Goal: Information Seeking & Learning: Learn about a topic

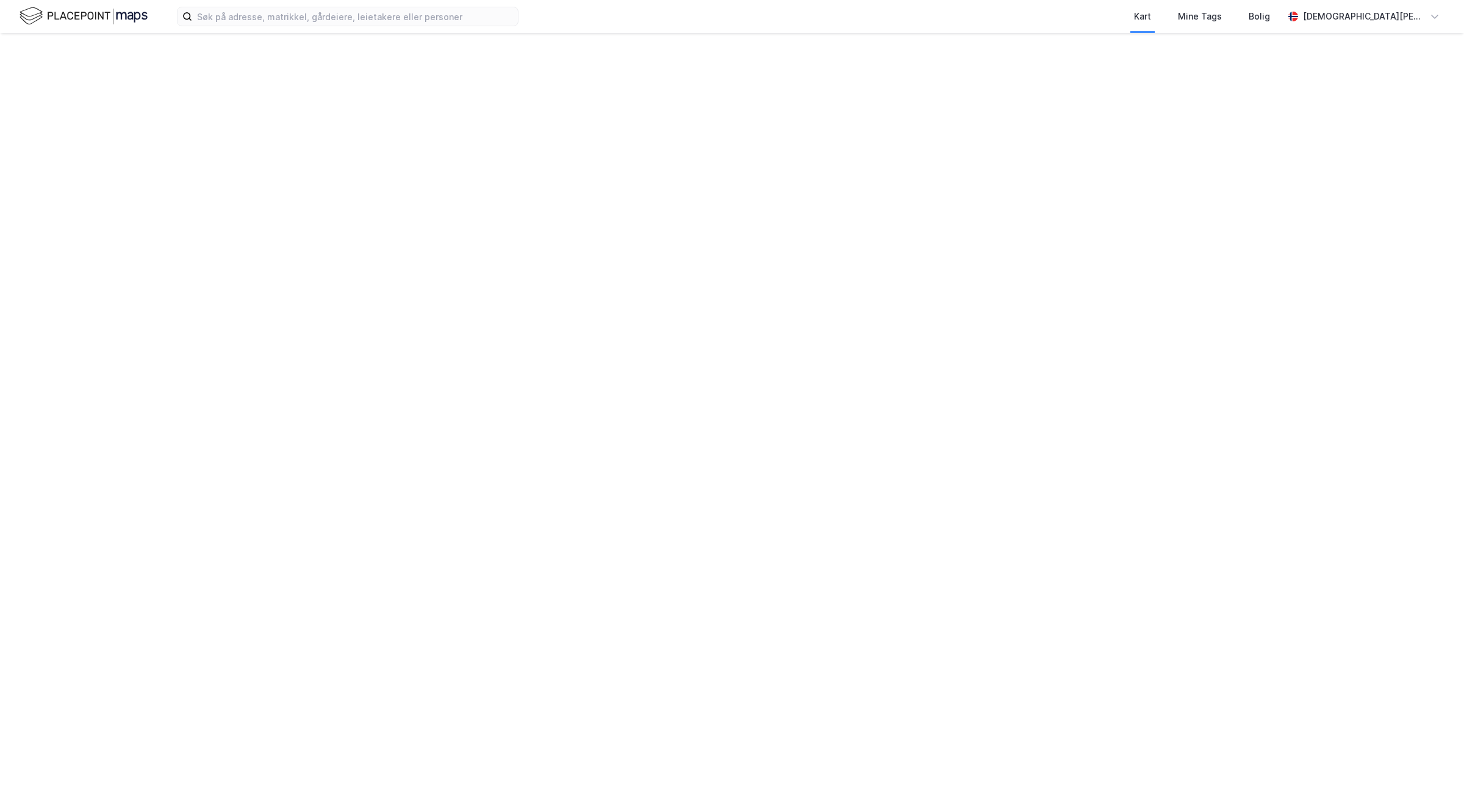
click at [965, 398] on div at bounding box center [732, 423] width 1464 height 779
drag, startPoint x: 649, startPoint y: 366, endPoint x: 1105, endPoint y: 312, distance: 459.2
click at [1106, 312] on div at bounding box center [732, 406] width 1464 height 812
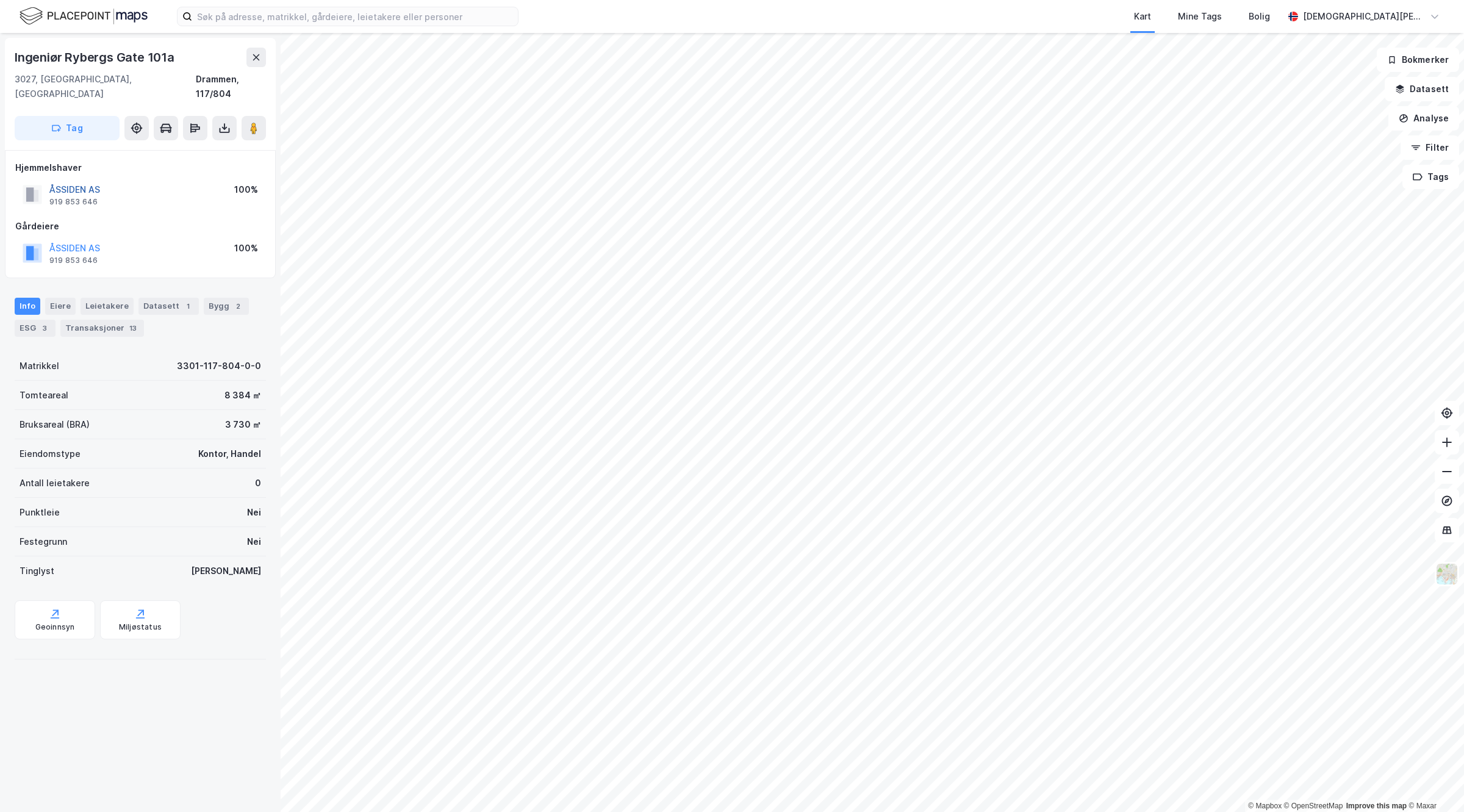
click at [0, 0] on button "ÅSSIDEN AS" at bounding box center [0, 0] width 0 height 0
click at [232, 300] on div "2" at bounding box center [238, 306] width 12 height 12
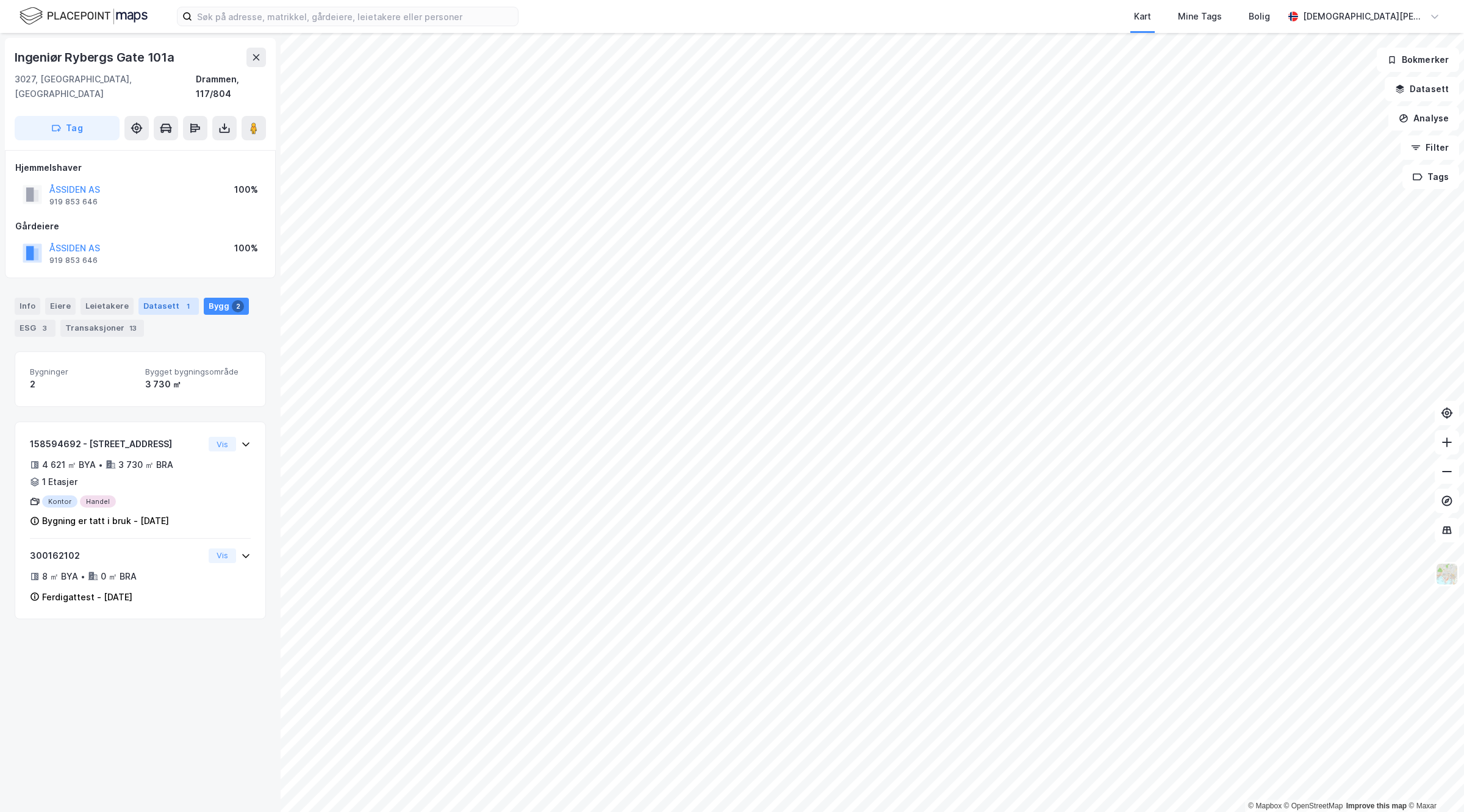
click at [148, 297] on div "Datasett 1" at bounding box center [168, 306] width 60 height 17
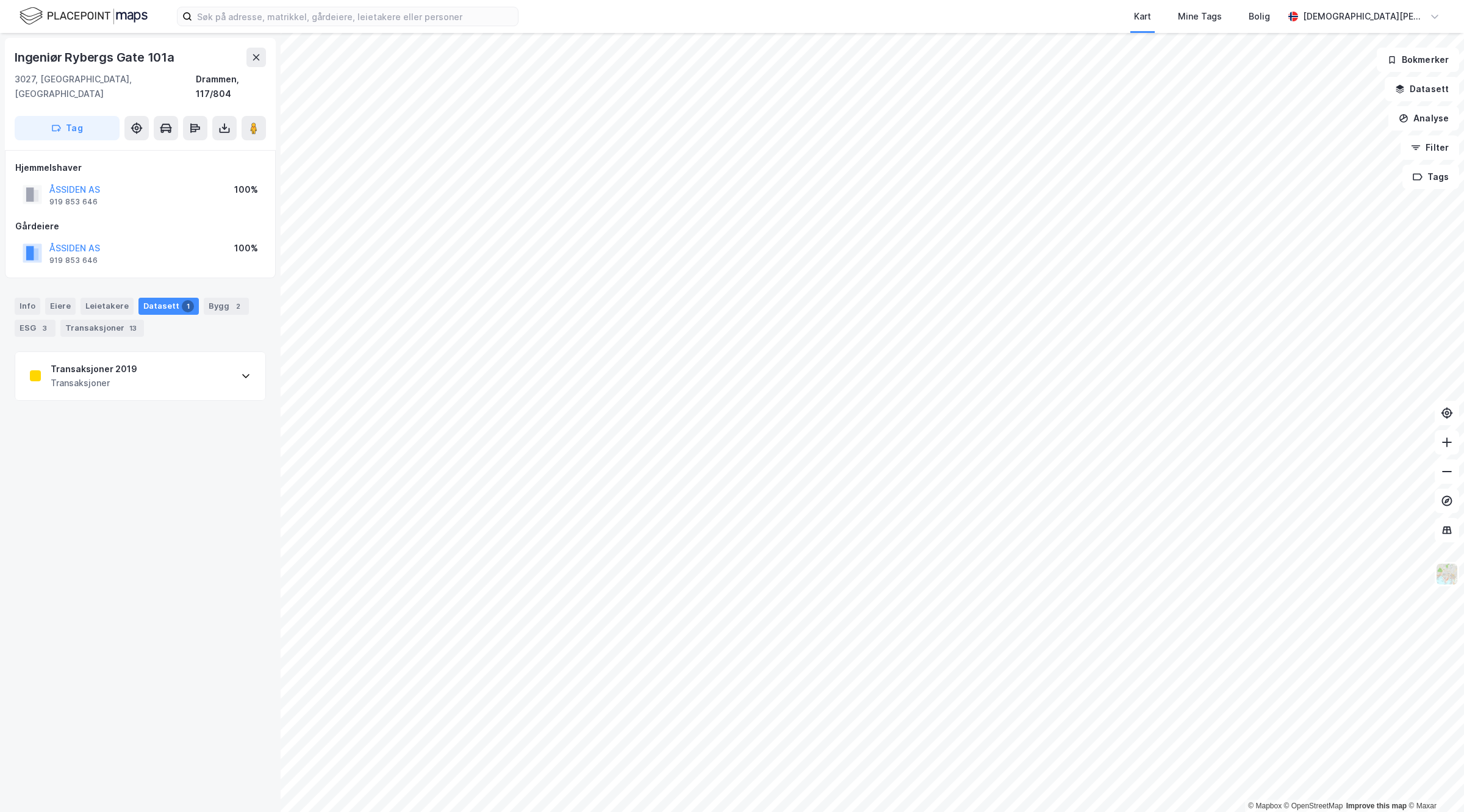
click at [148, 370] on div "Transaksjoner 2019 Transaksjoner" at bounding box center [140, 376] width 250 height 49
click at [112, 515] on div "https://www.estatenyheter.no/2019/11/20/realkapital-investor-kjoper-fra-kreftin…" at bounding box center [71, 520] width 82 height 11
click at [135, 358] on div "Transaksjoner 2021 Transaksjoner" at bounding box center [140, 376] width 250 height 49
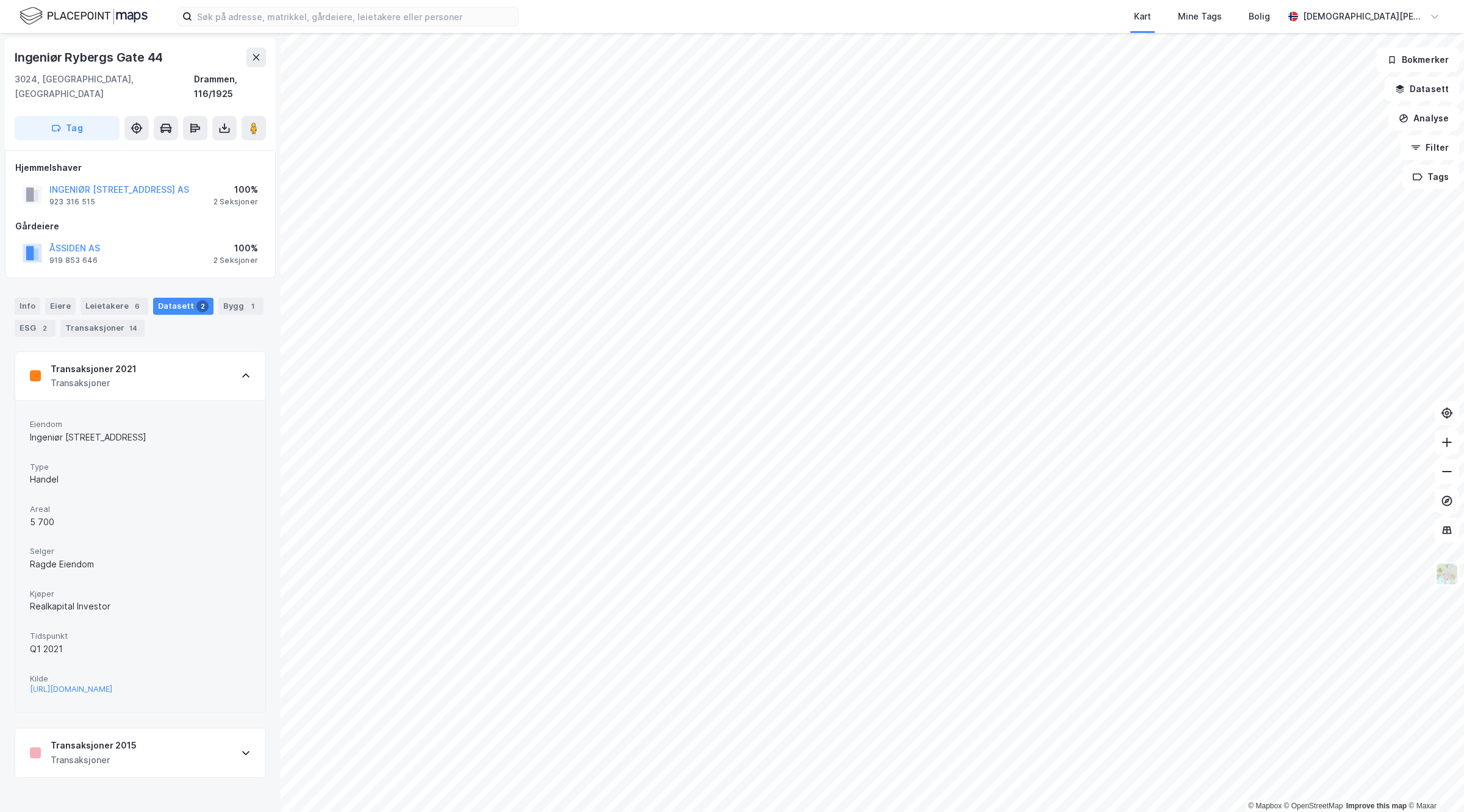
click at [127, 741] on div "Transaksjoner 2015" at bounding box center [93, 745] width 86 height 15
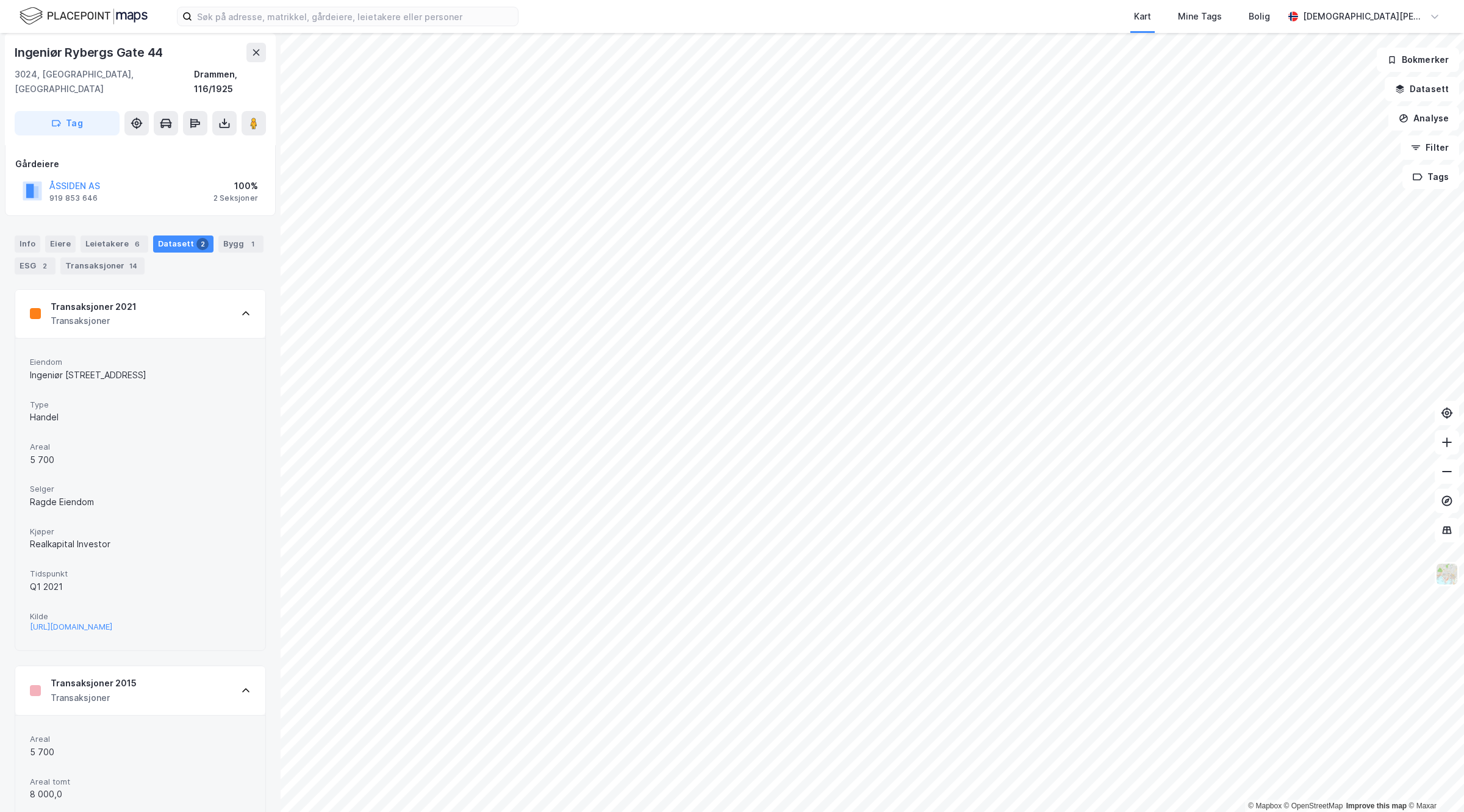
scroll to position [40, 0]
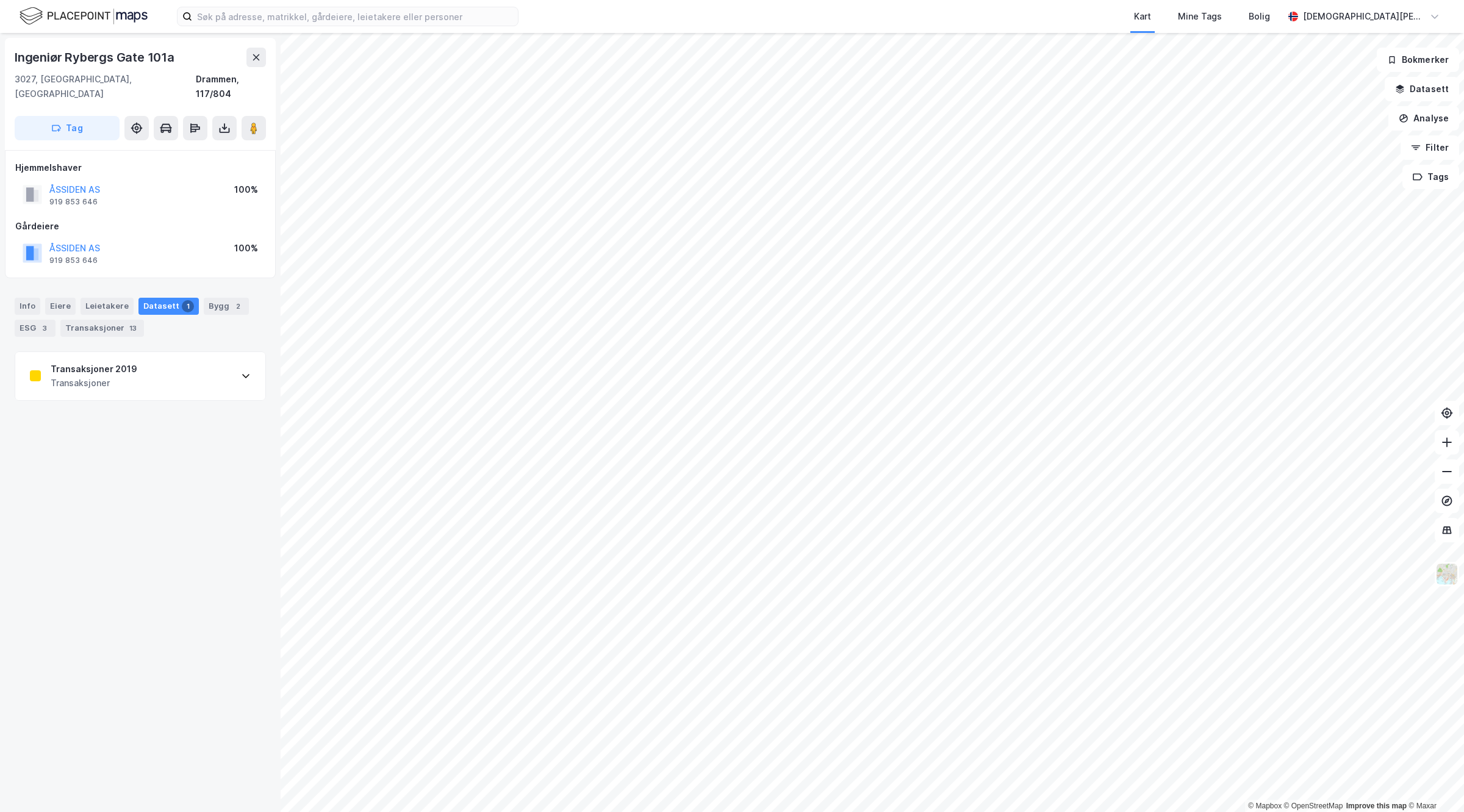
click at [134, 357] on div "Transaksjoner 2019 Transaksjoner" at bounding box center [140, 376] width 250 height 49
click at [160, 595] on div "Carucel Eiendom og Eker Eiendom" at bounding box center [140, 603] width 221 height 15
click at [119, 595] on div "Carucel Eiendom og Eker Eiendom" at bounding box center [140, 603] width 221 height 15
click at [89, 637] on div "Q4 2019" at bounding box center [140, 644] width 221 height 15
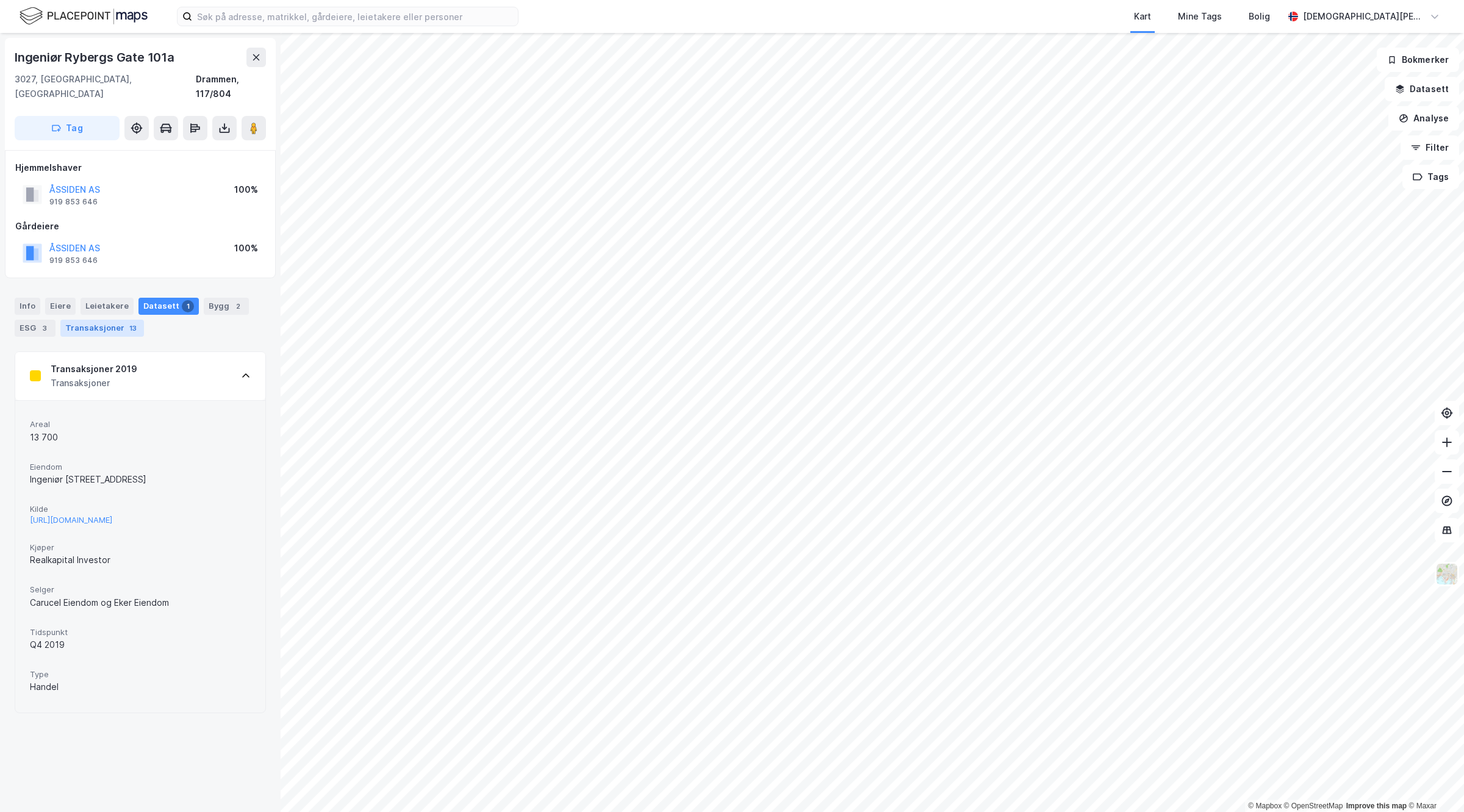
click at [102, 319] on div "Transaksjoner 13" at bounding box center [102, 328] width 83 height 17
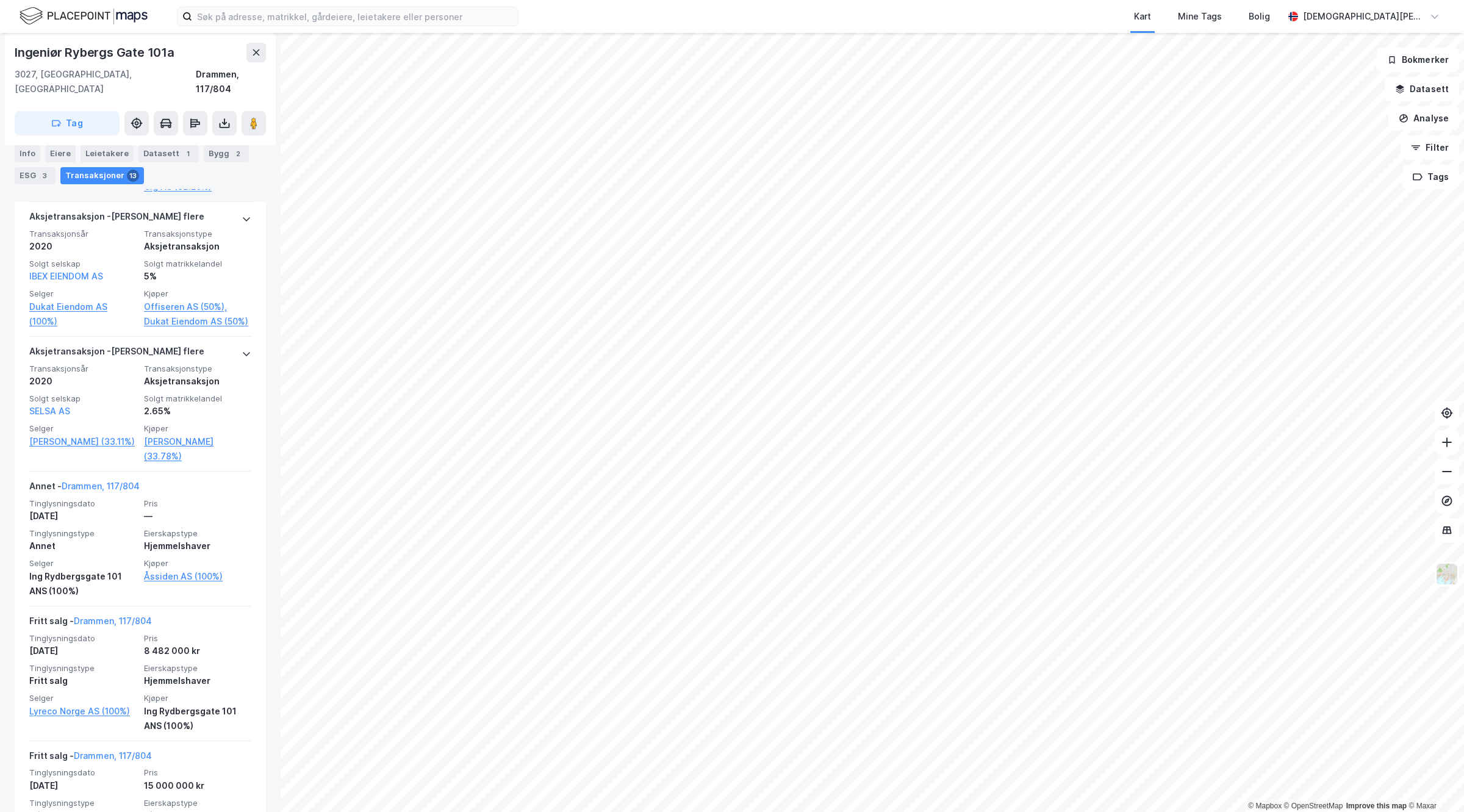
scroll to position [1694, 0]
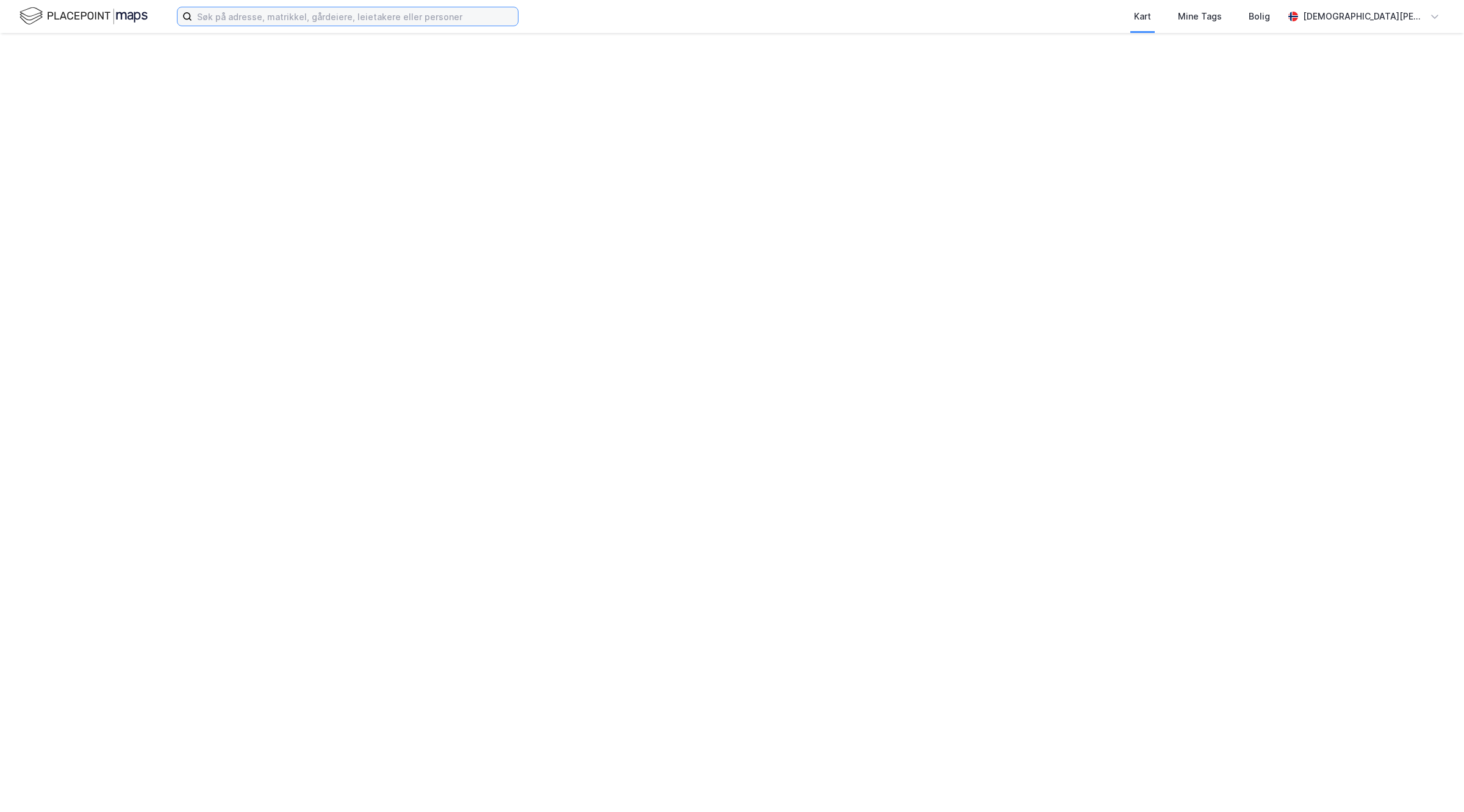
click at [274, 23] on input at bounding box center [355, 17] width 326 height 19
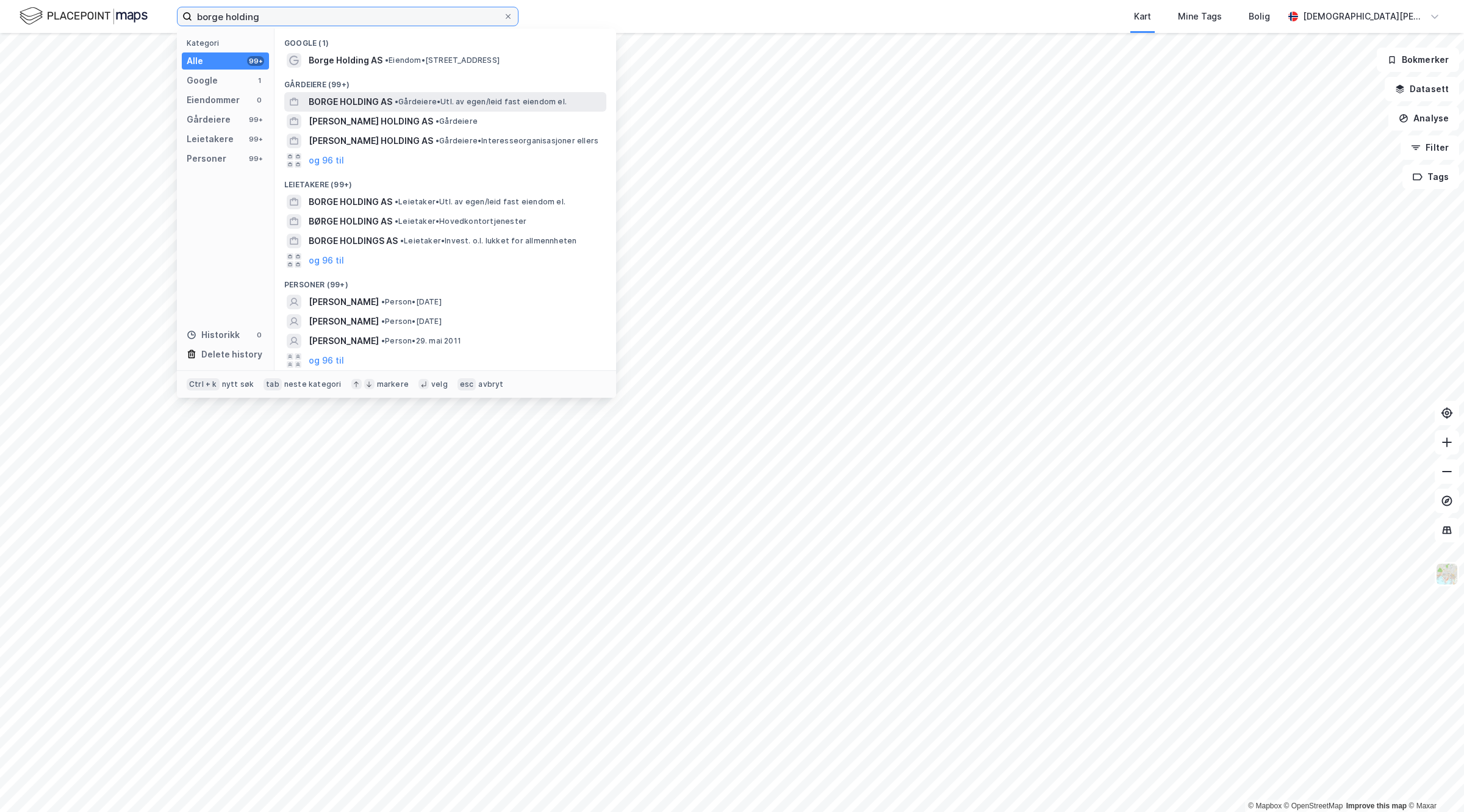
type input "borge holding"
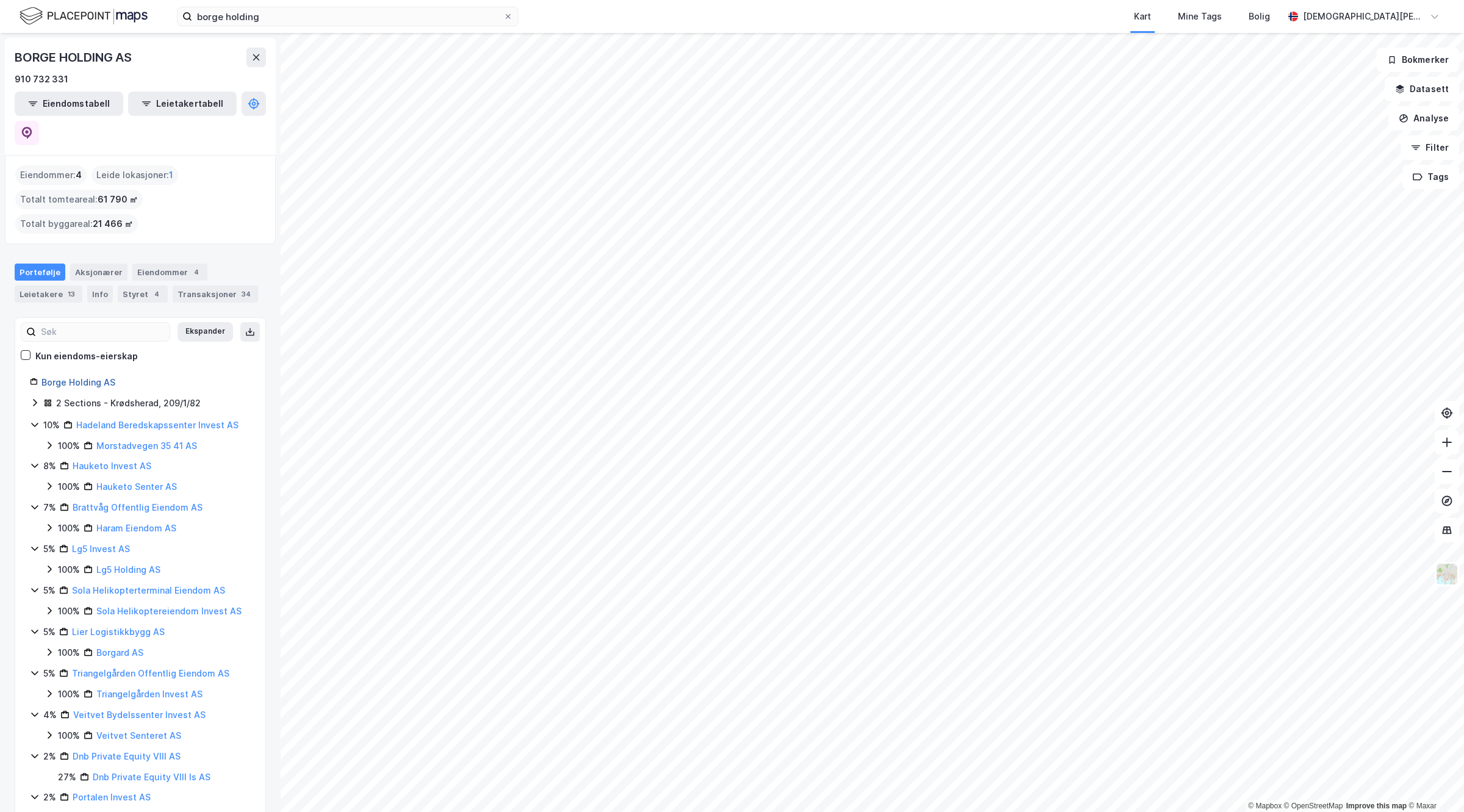
click at [78, 377] on link "Borge Holding AS" at bounding box center [78, 382] width 74 height 11
click at [69, 377] on link "Borge Holding AS" at bounding box center [78, 382] width 74 height 11
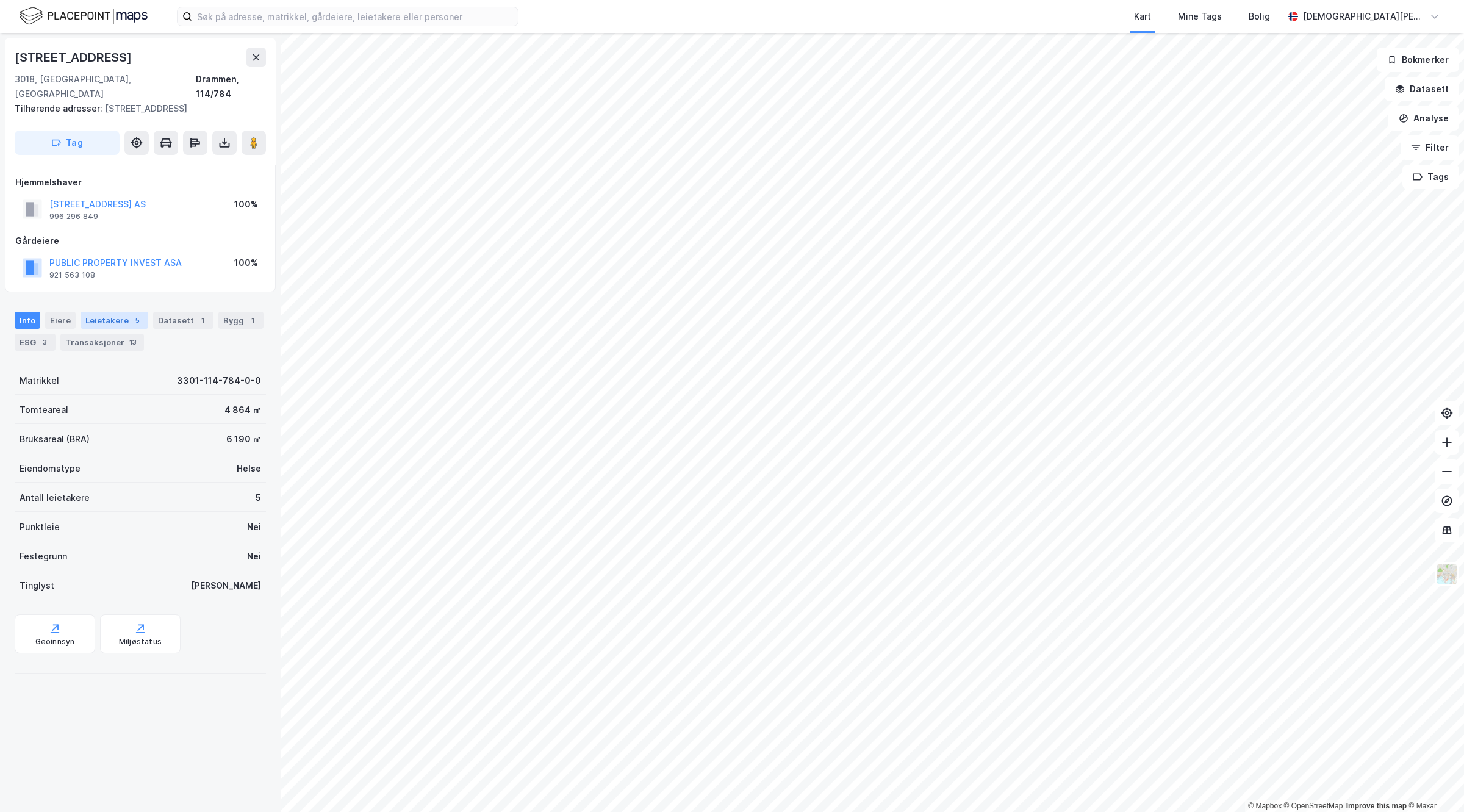
click at [105, 312] on div "Leietakere 5" at bounding box center [115, 321] width 68 height 17
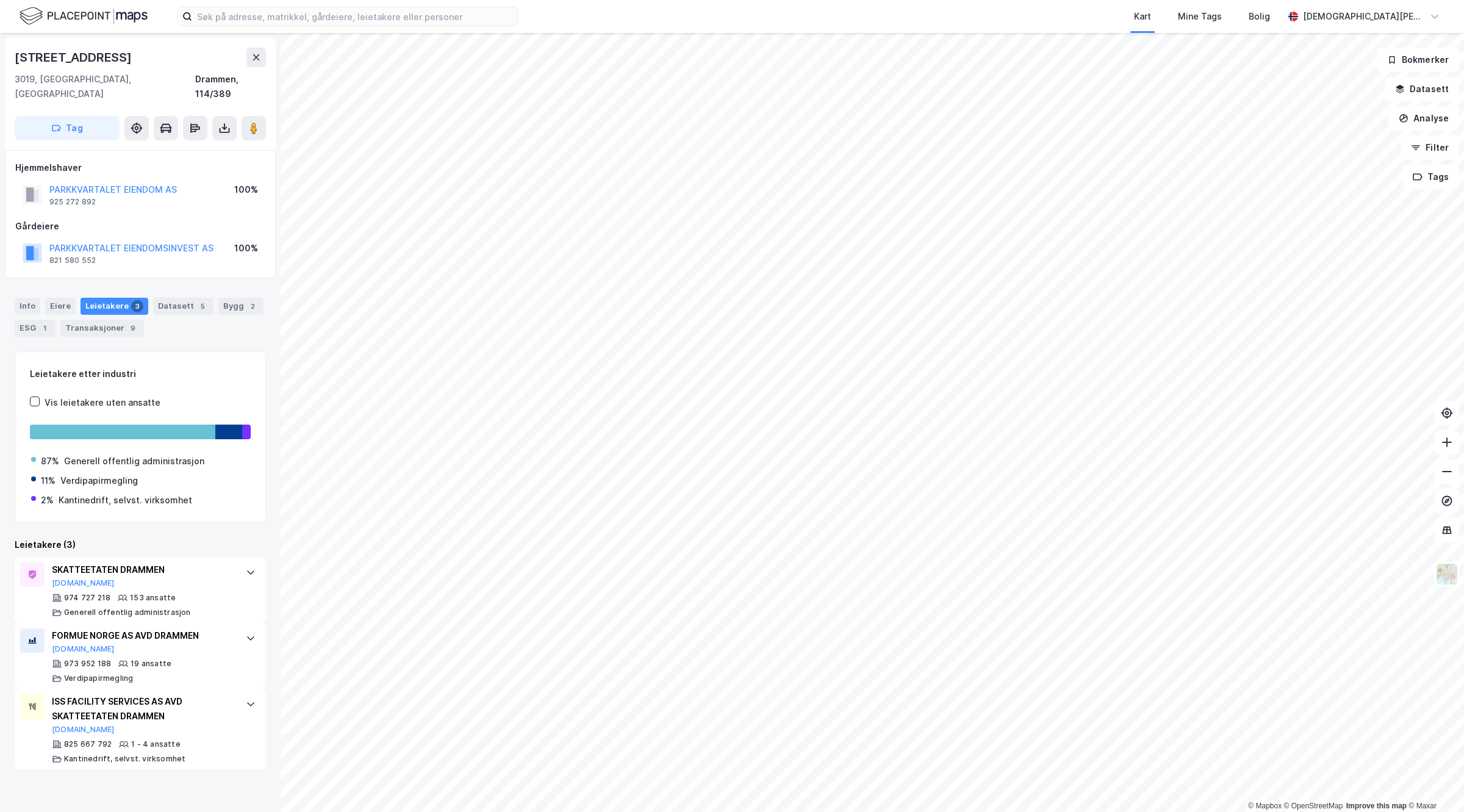
click at [114, 160] on div "Hjemmelshaver" at bounding box center [140, 168] width 250 height 15
click at [118, 180] on div "PARKKVARTALET EIENDOM AS 925 272 892 100%" at bounding box center [140, 195] width 250 height 29
click at [0, 0] on button "PARKKVARTALET EIENDOM AS" at bounding box center [0, 0] width 0 height 0
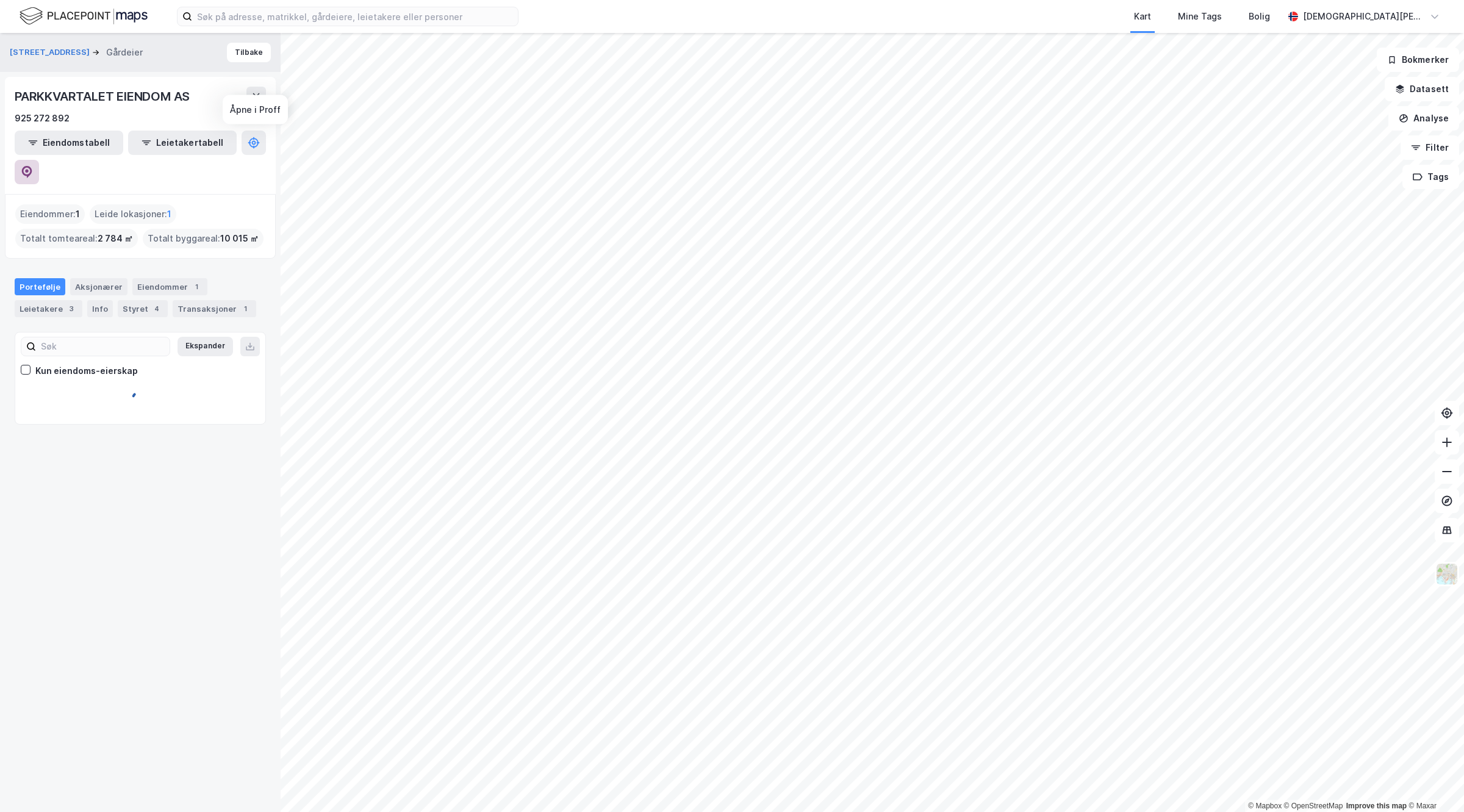
click at [39, 160] on button at bounding box center [26, 172] width 25 height 25
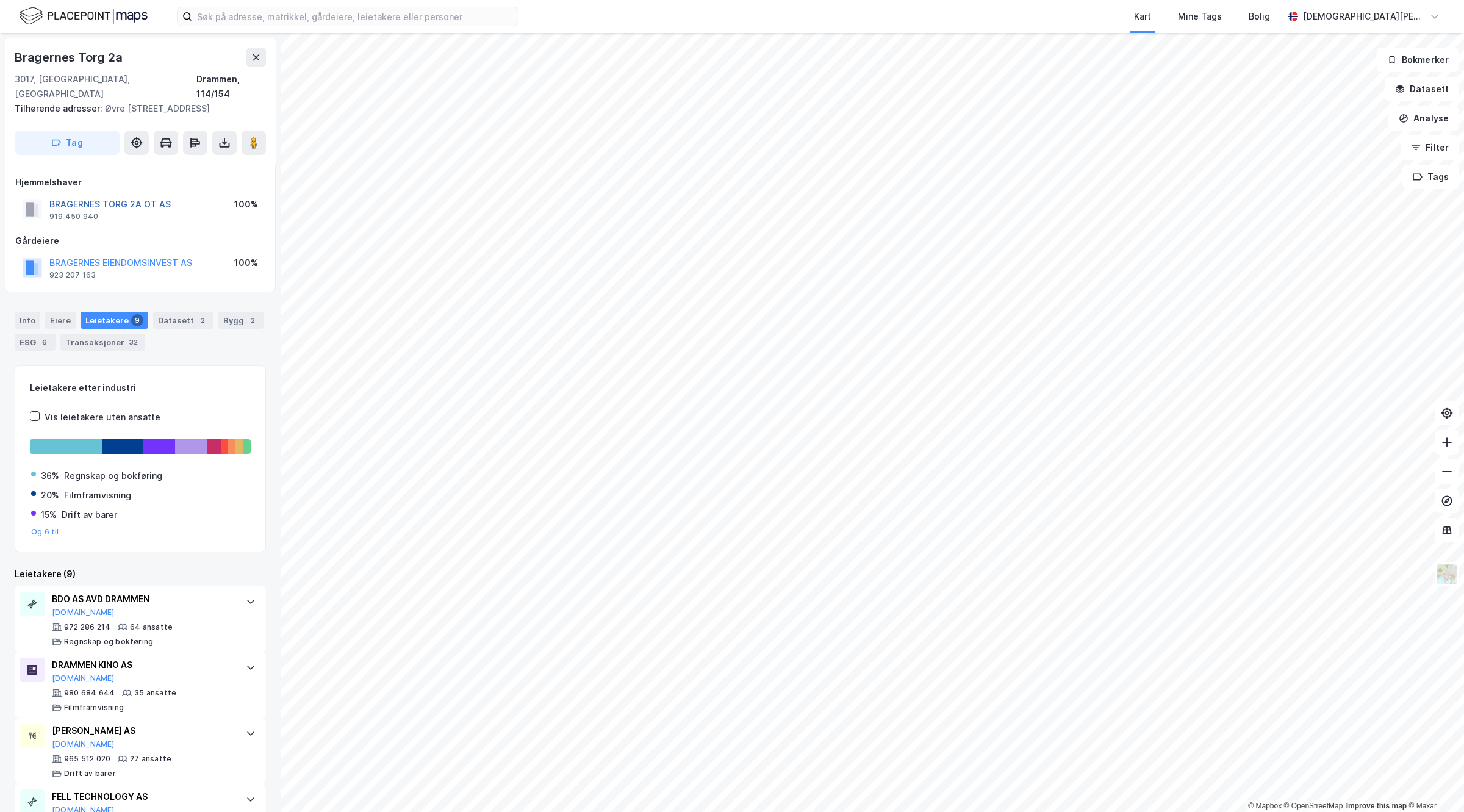
click at [0, 0] on button "BRAGERNES TORG 2A OT AS" at bounding box center [0, 0] width 0 height 0
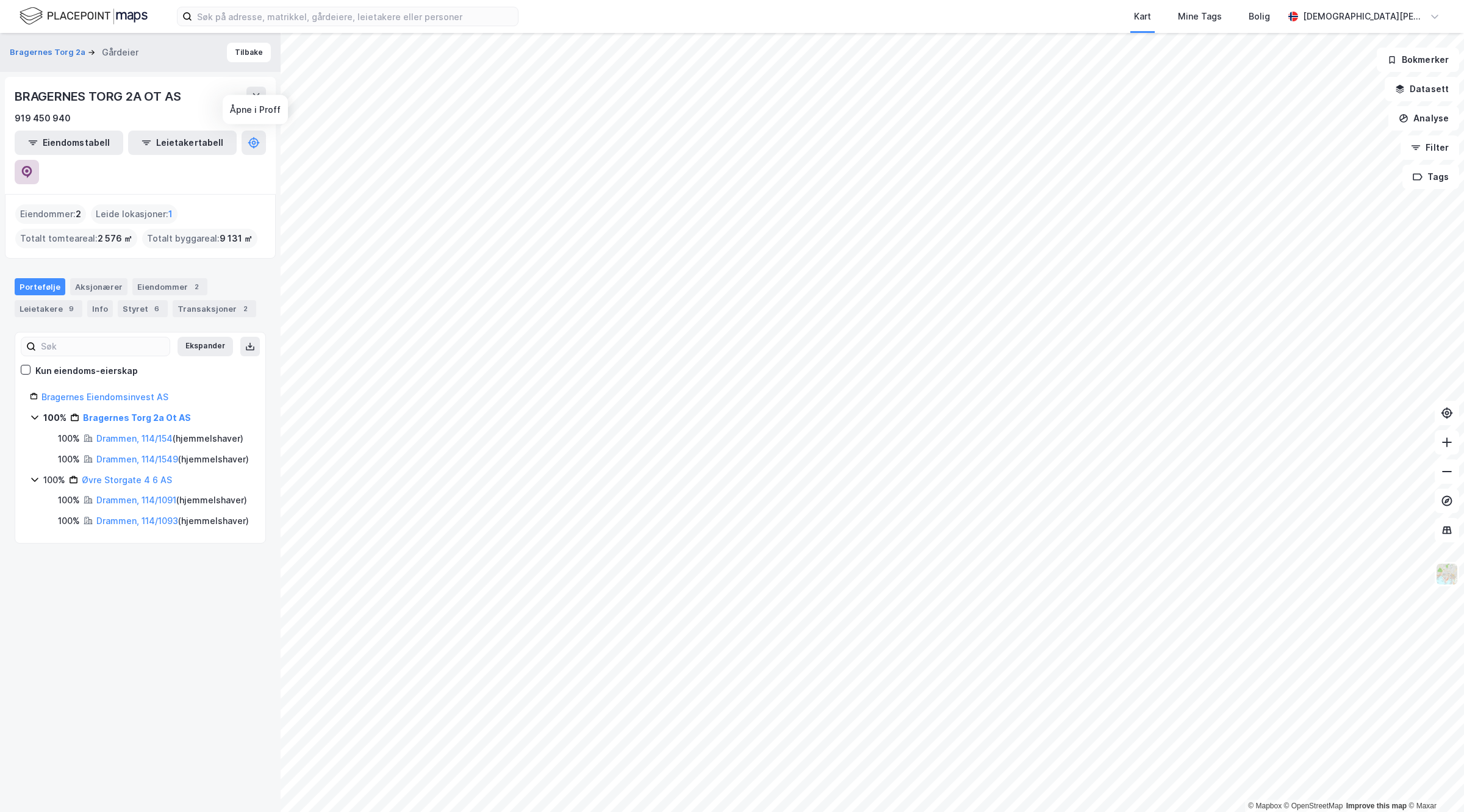
click at [39, 160] on button at bounding box center [26, 172] width 25 height 25
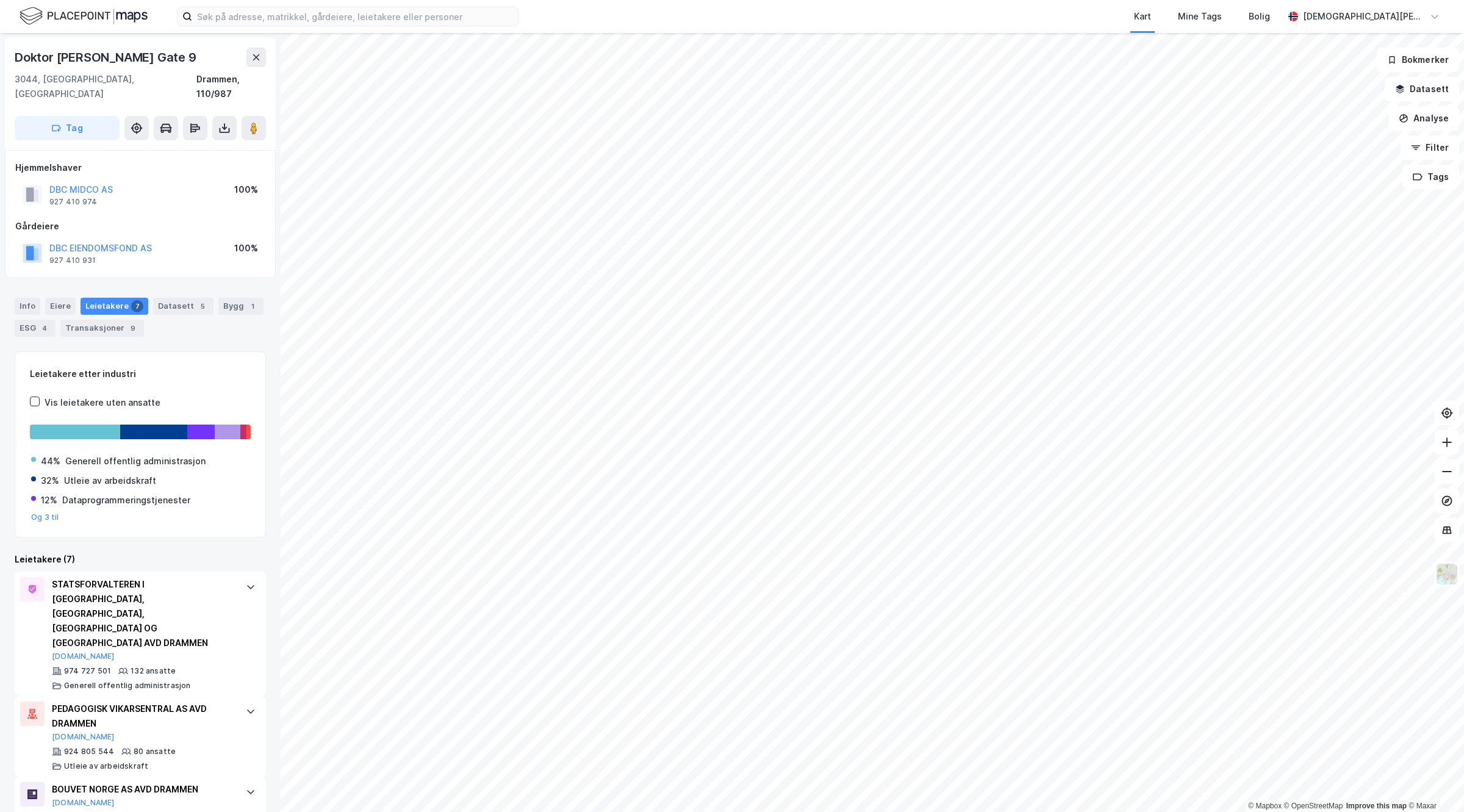
click at [85, 182] on div "DBC MIDCO AS" at bounding box center [81, 189] width 64 height 15
click at [0, 0] on button "DBC MIDCO AS" at bounding box center [0, 0] width 0 height 0
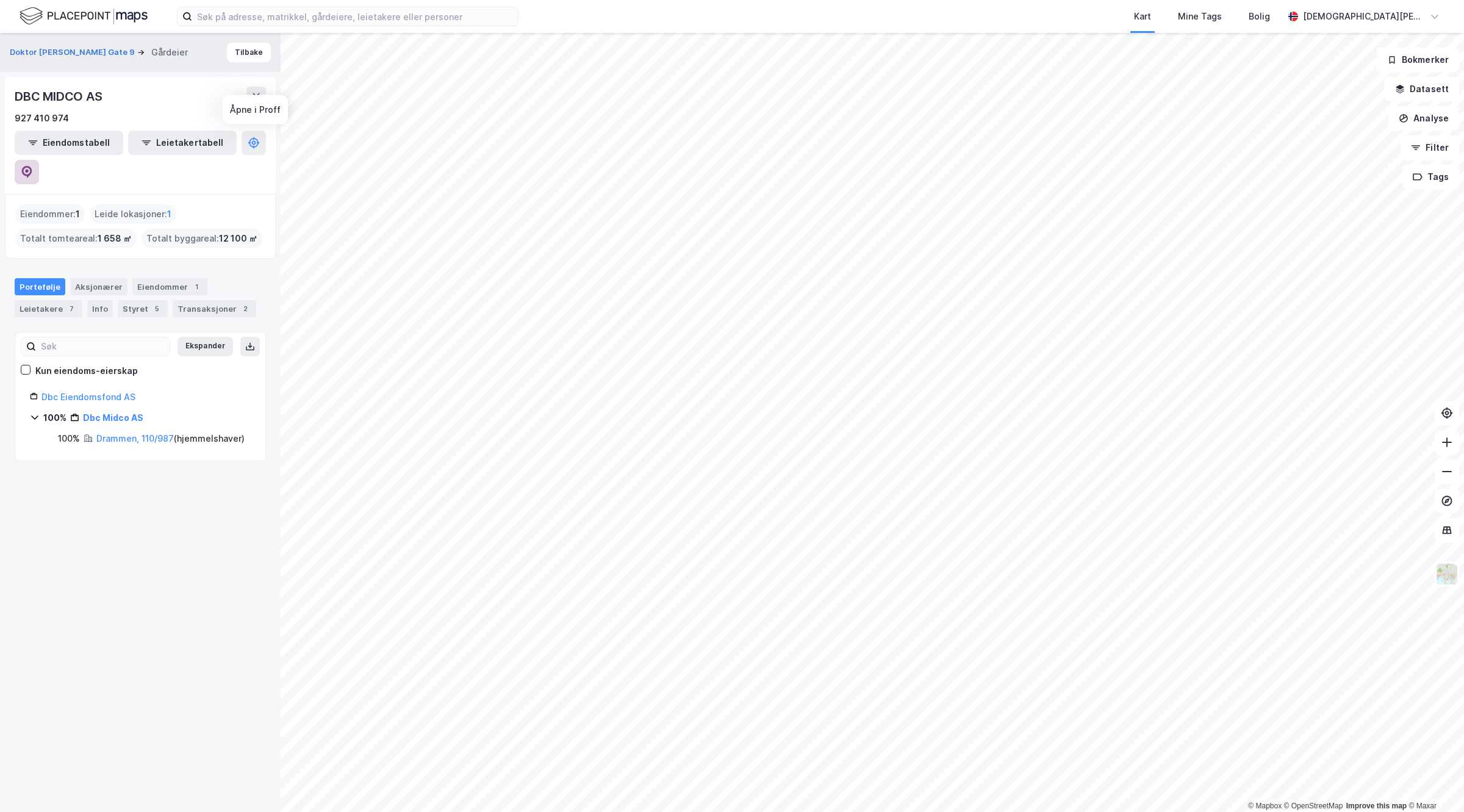
click at [39, 160] on button at bounding box center [26, 172] width 25 height 25
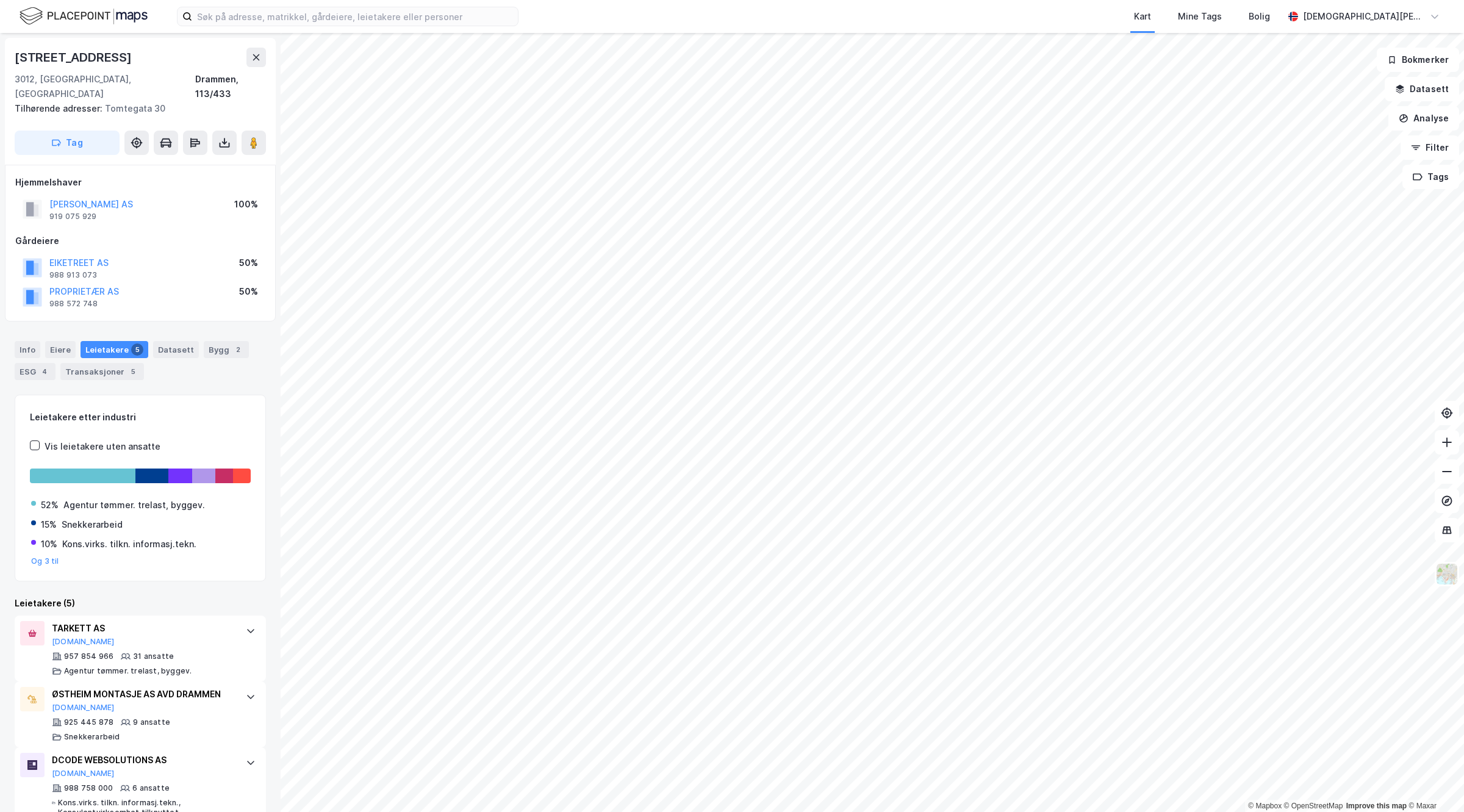
click at [117, 197] on div "[PERSON_NAME] AS" at bounding box center [91, 204] width 83 height 15
click at [0, 0] on button "[PERSON_NAME] AS" at bounding box center [0, 0] width 0 height 0
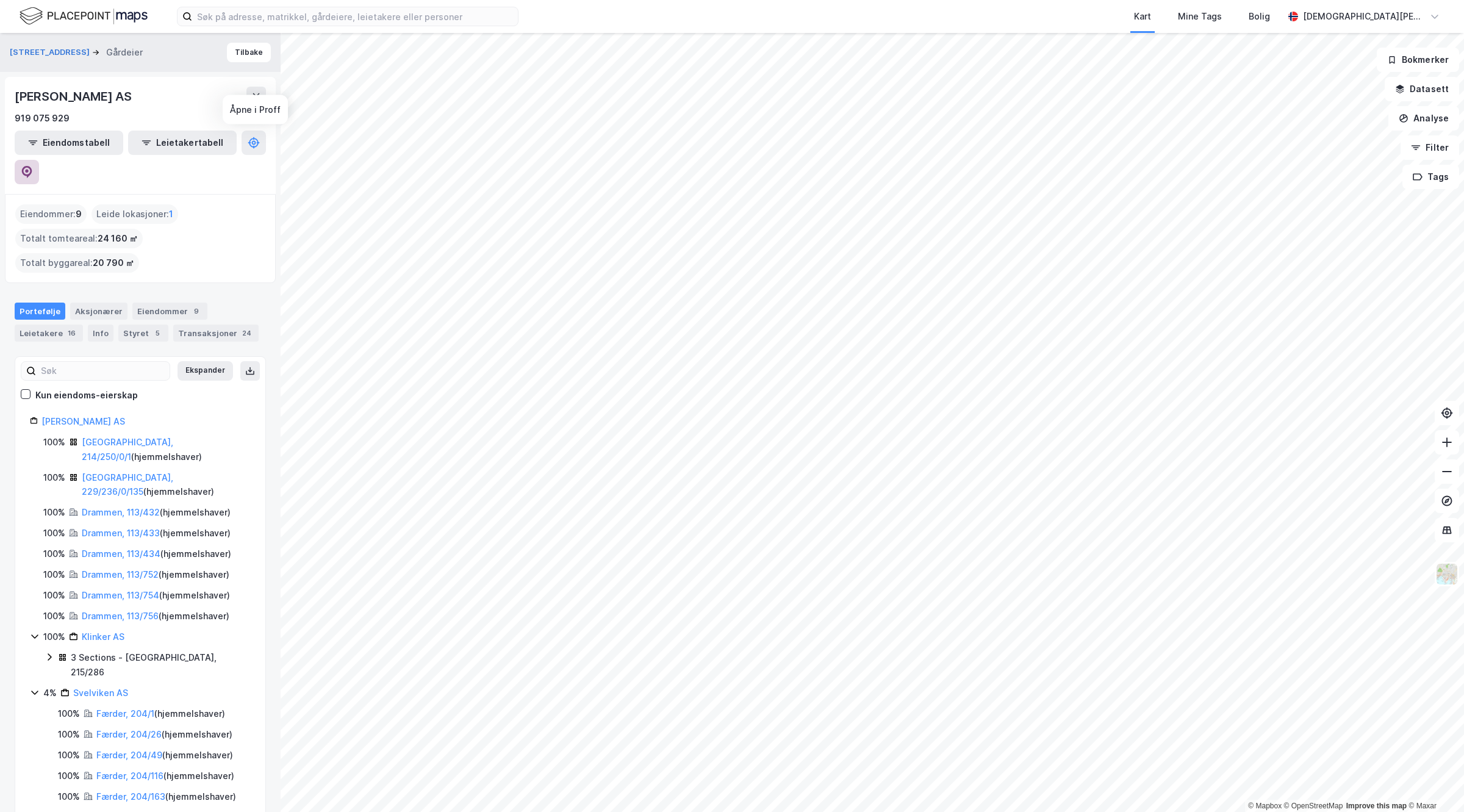
click at [39, 160] on button at bounding box center [26, 172] width 25 height 25
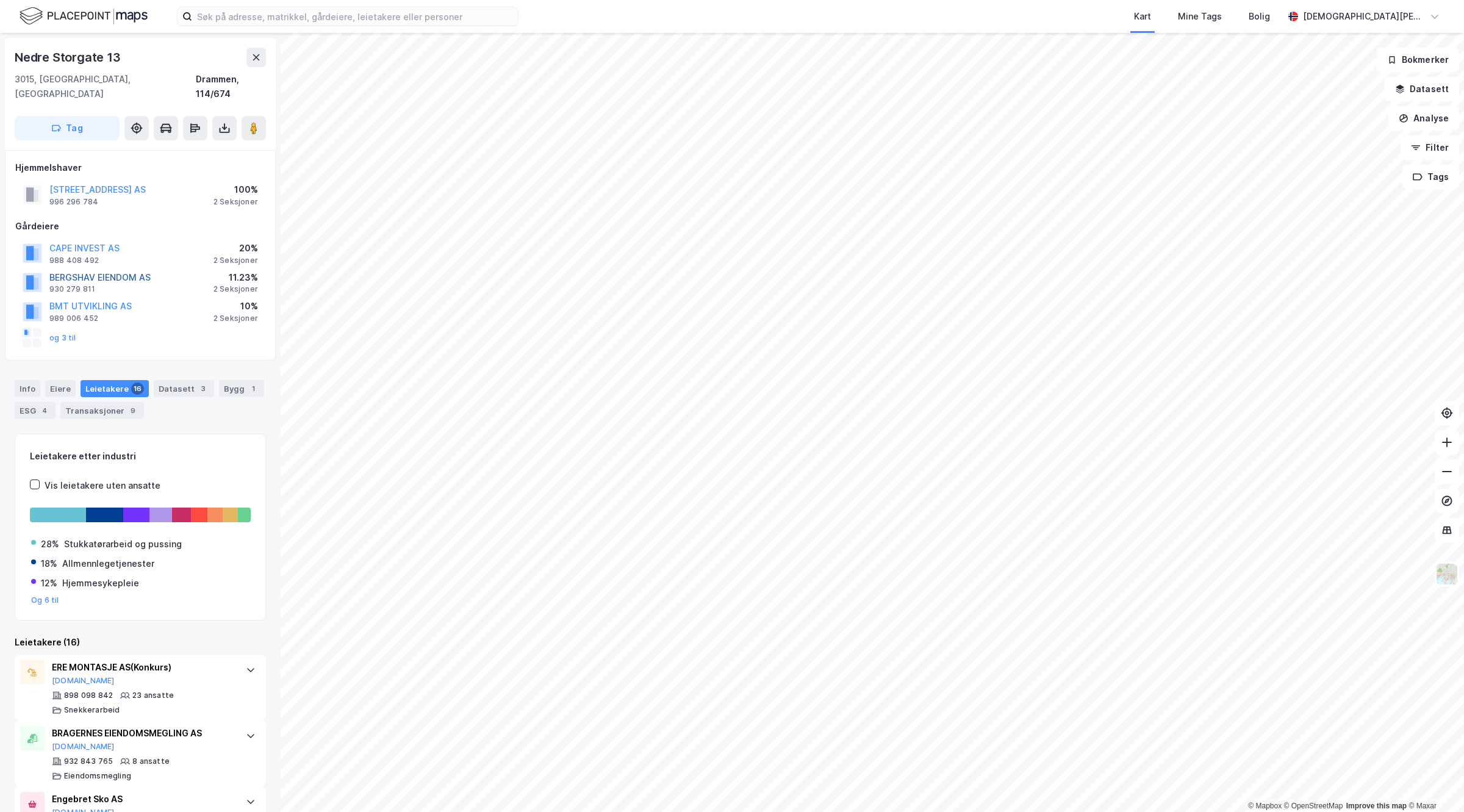
click at [0, 0] on button "BERGSHAV EIENDOM AS" at bounding box center [0, 0] width 0 height 0
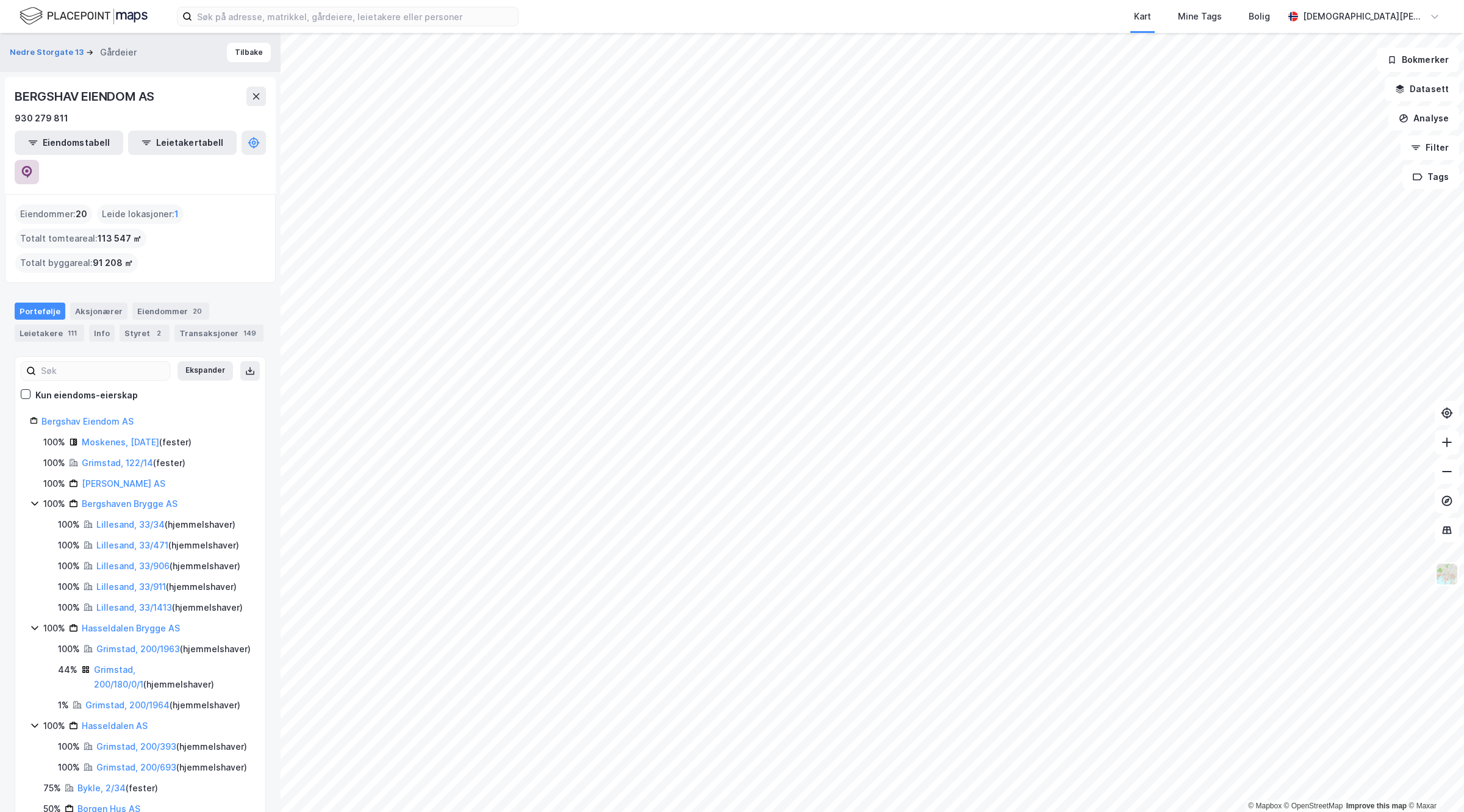
click at [33, 166] on icon at bounding box center [26, 172] width 12 height 12
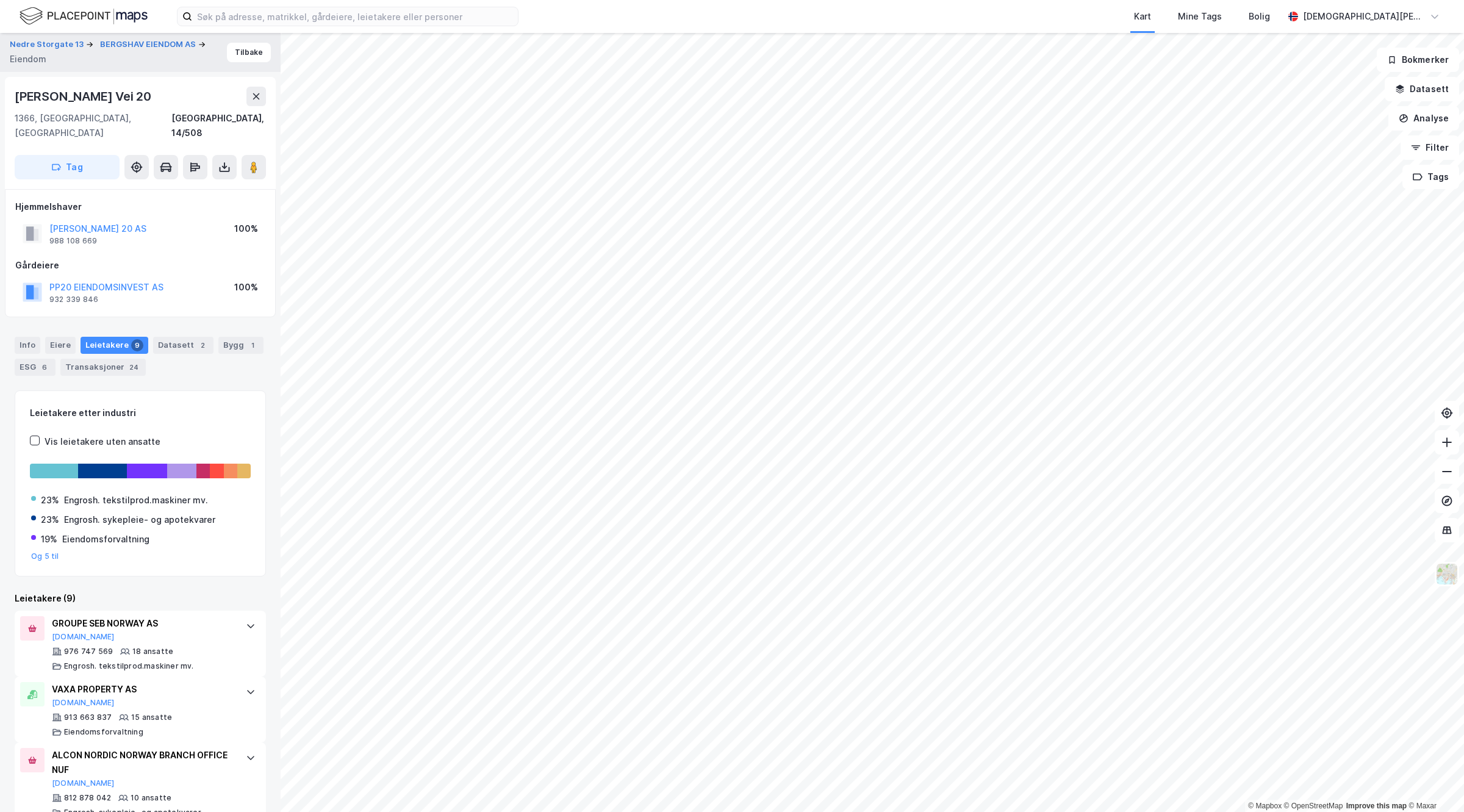
click at [84, 202] on div "Hjemmelshaver [PERSON_NAME] 20 AS 988 108 669 100%" at bounding box center [140, 224] width 250 height 49
click at [0, 0] on button "[PERSON_NAME] 20 AS" at bounding box center [0, 0] width 0 height 0
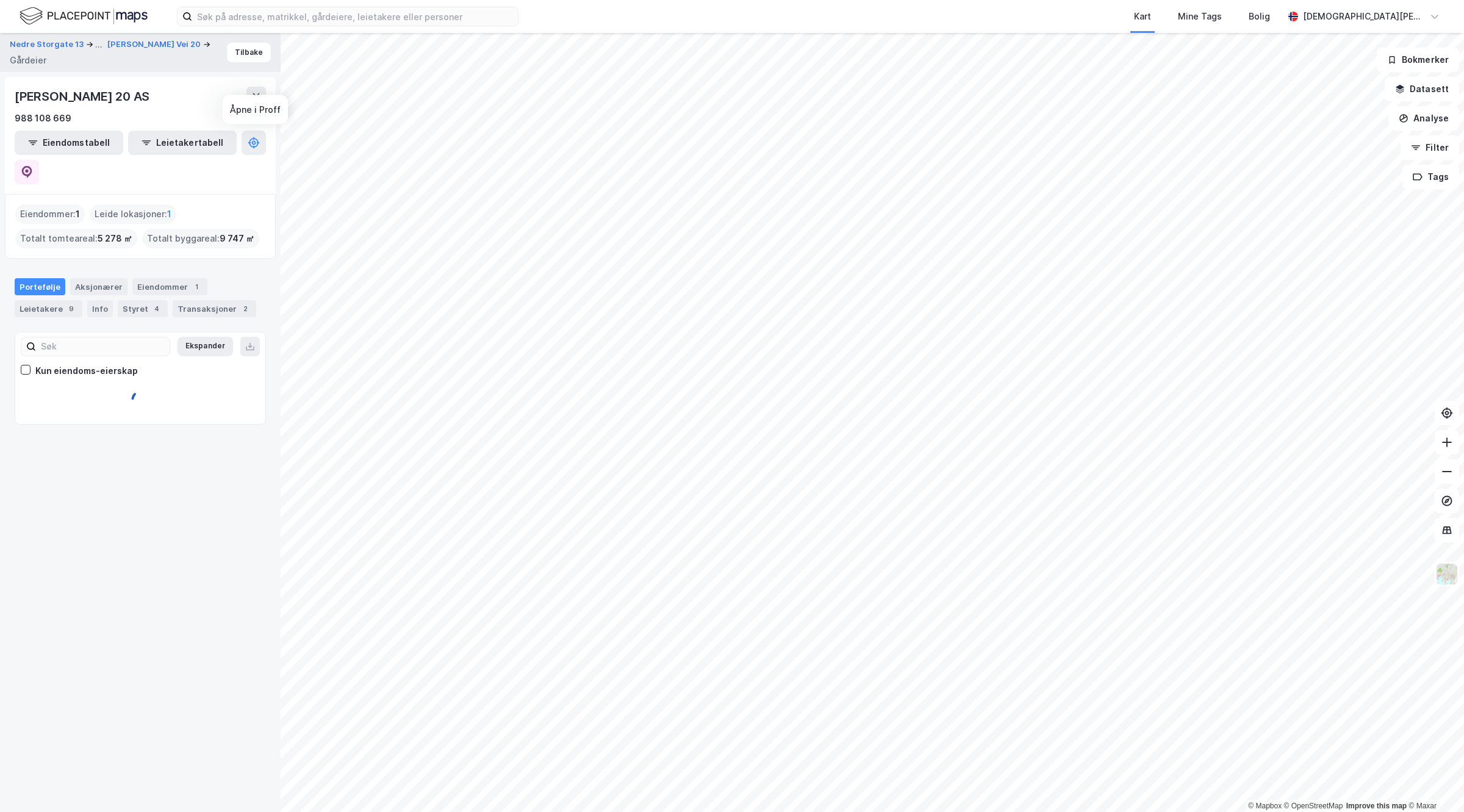
click at [33, 166] on icon at bounding box center [26, 172] width 12 height 12
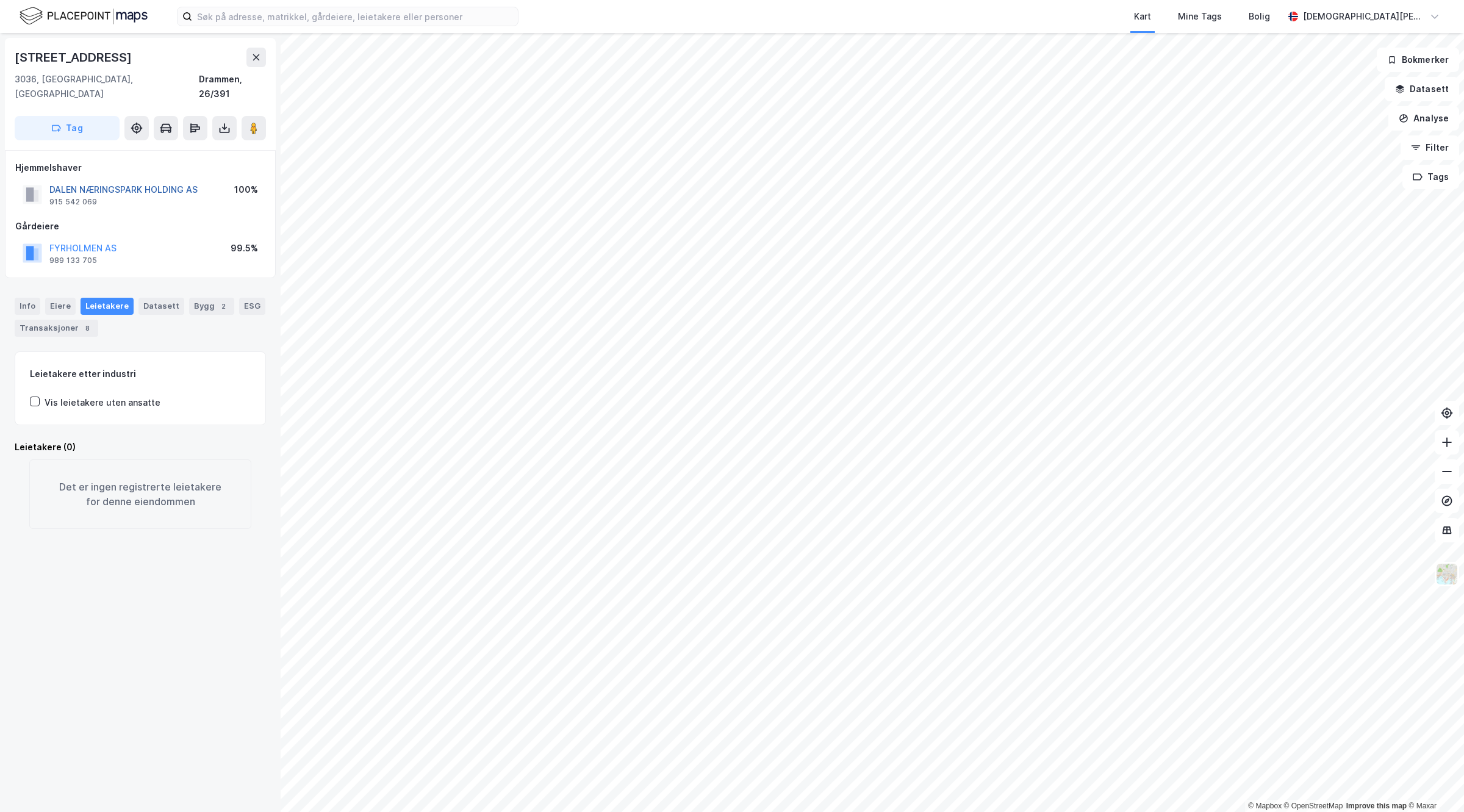
click at [0, 0] on button "DALEN NÆRINGSPARK HOLDING AS" at bounding box center [0, 0] width 0 height 0
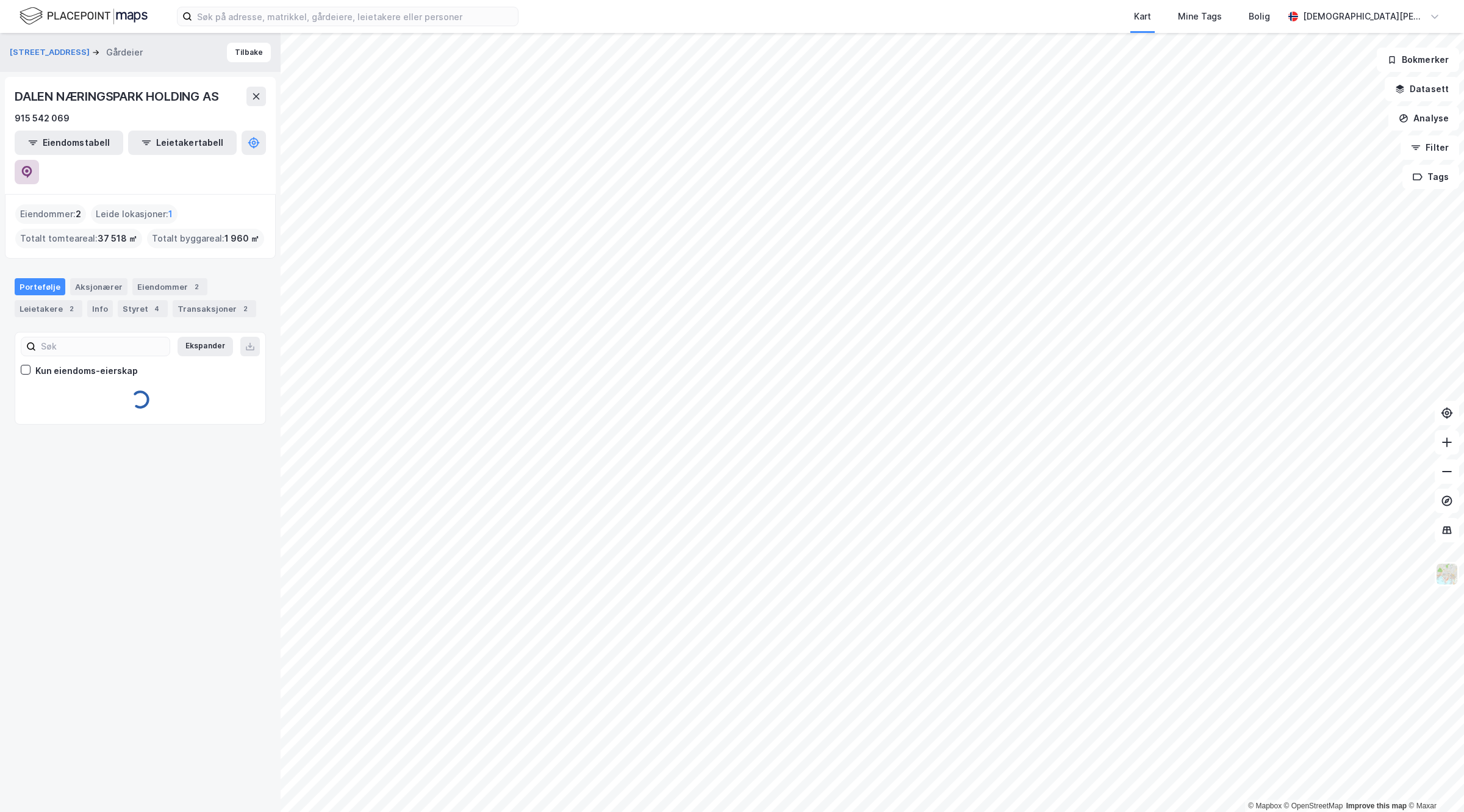
click at [39, 160] on button at bounding box center [26, 172] width 25 height 25
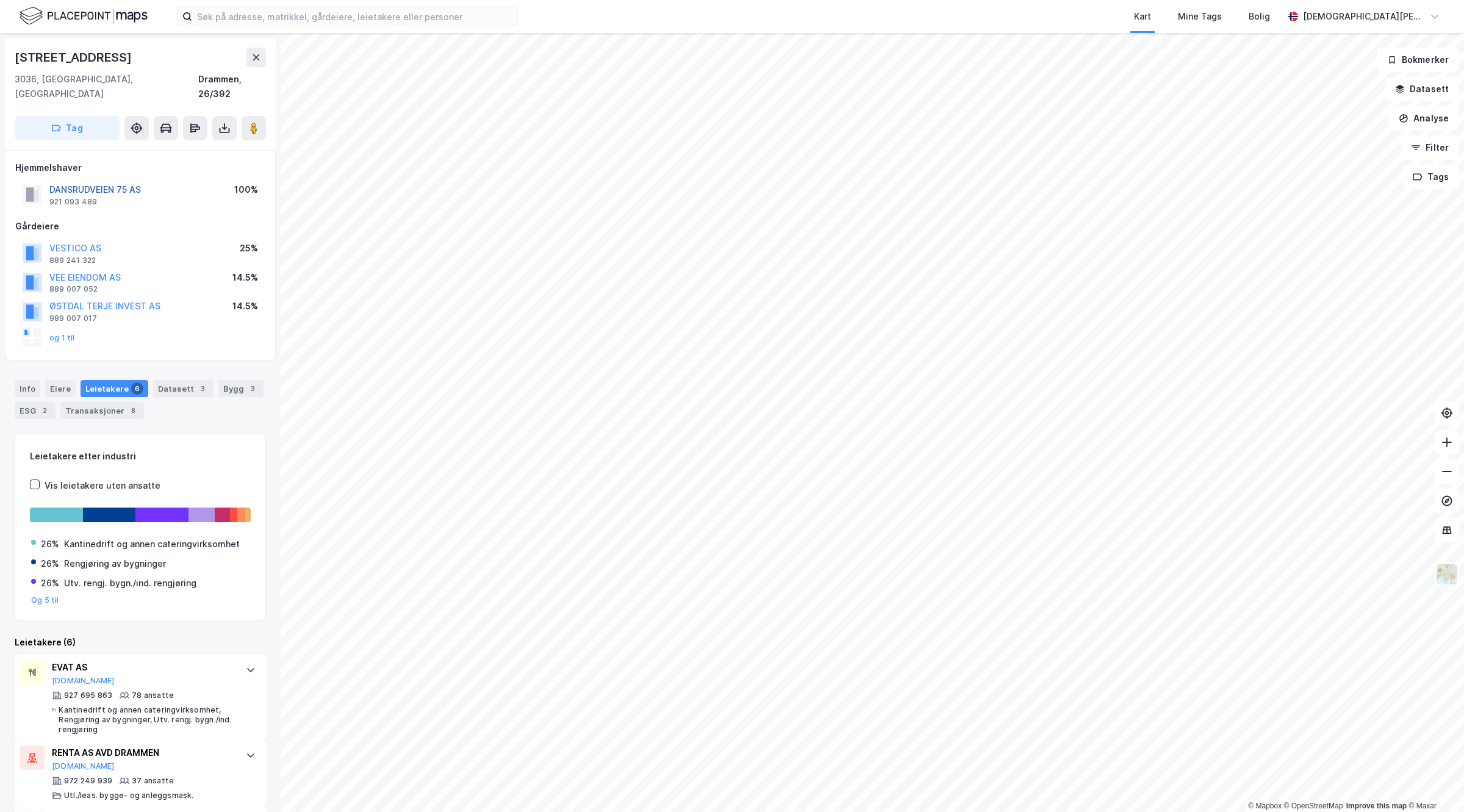
click at [0, 0] on button "DANSRUDVEIEN 75 AS" at bounding box center [0, 0] width 0 height 0
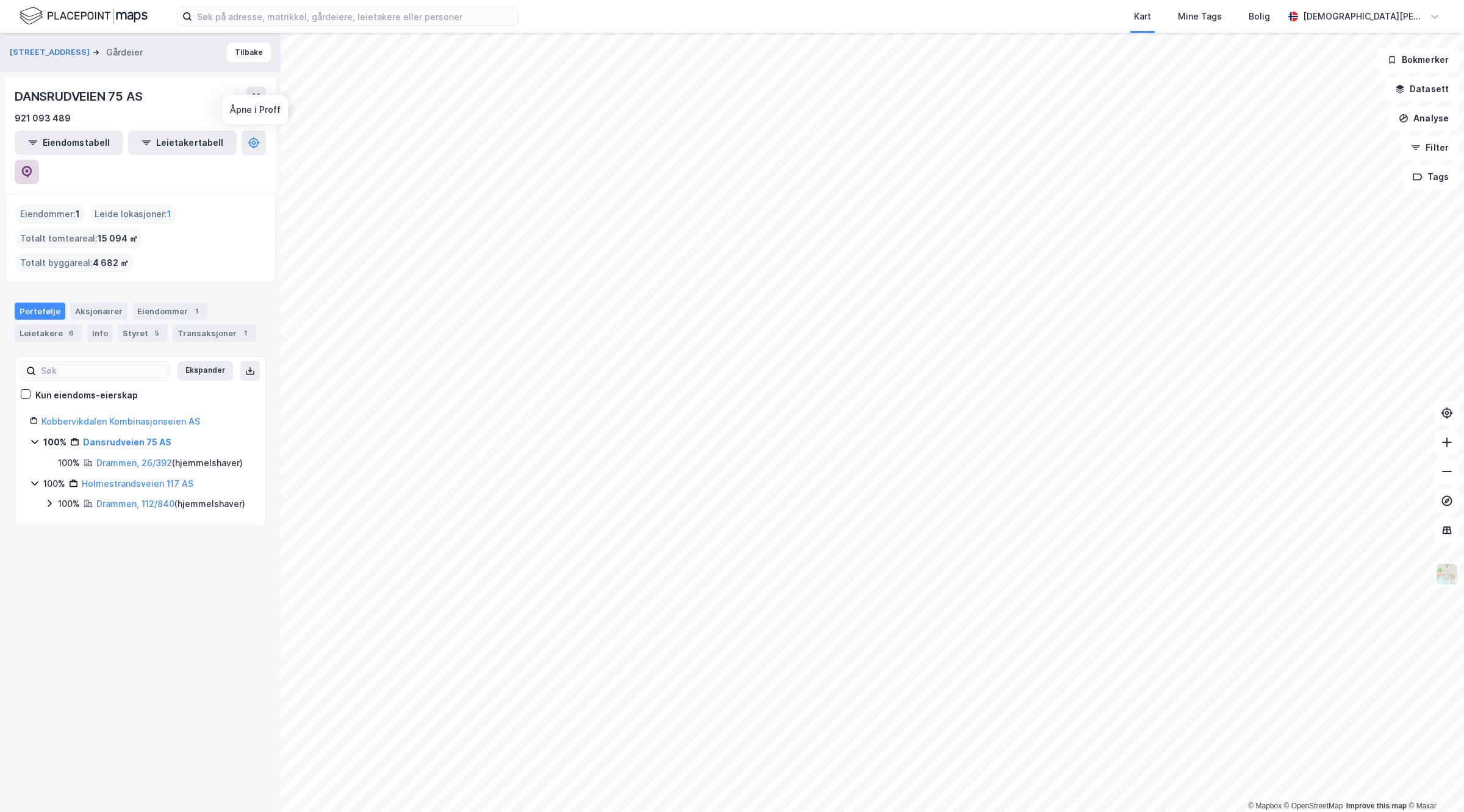
click at [32, 166] on icon at bounding box center [27, 172] width 11 height 12
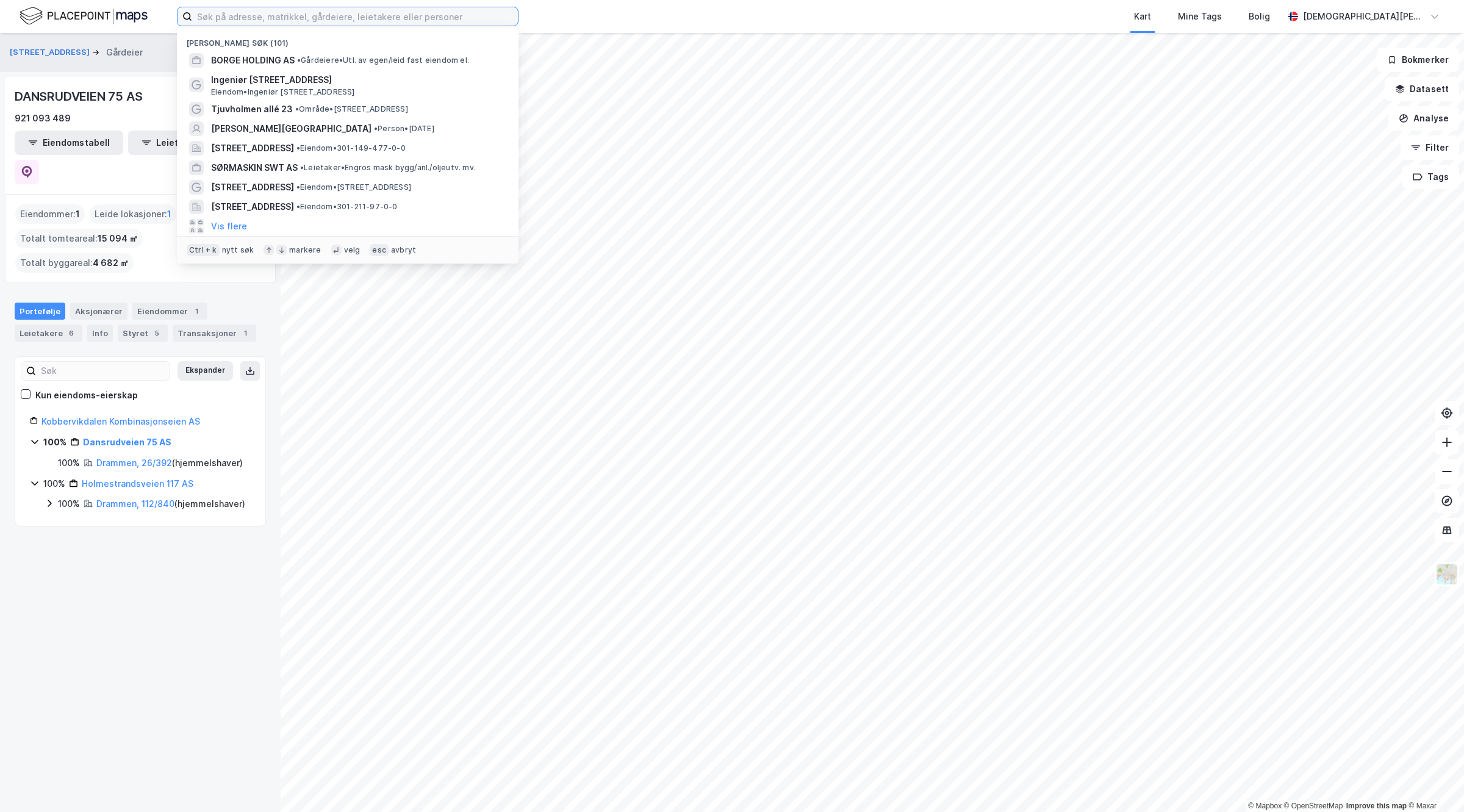
click at [312, 14] on input at bounding box center [355, 17] width 326 height 19
paste input "[STREET_ADDRESS]"
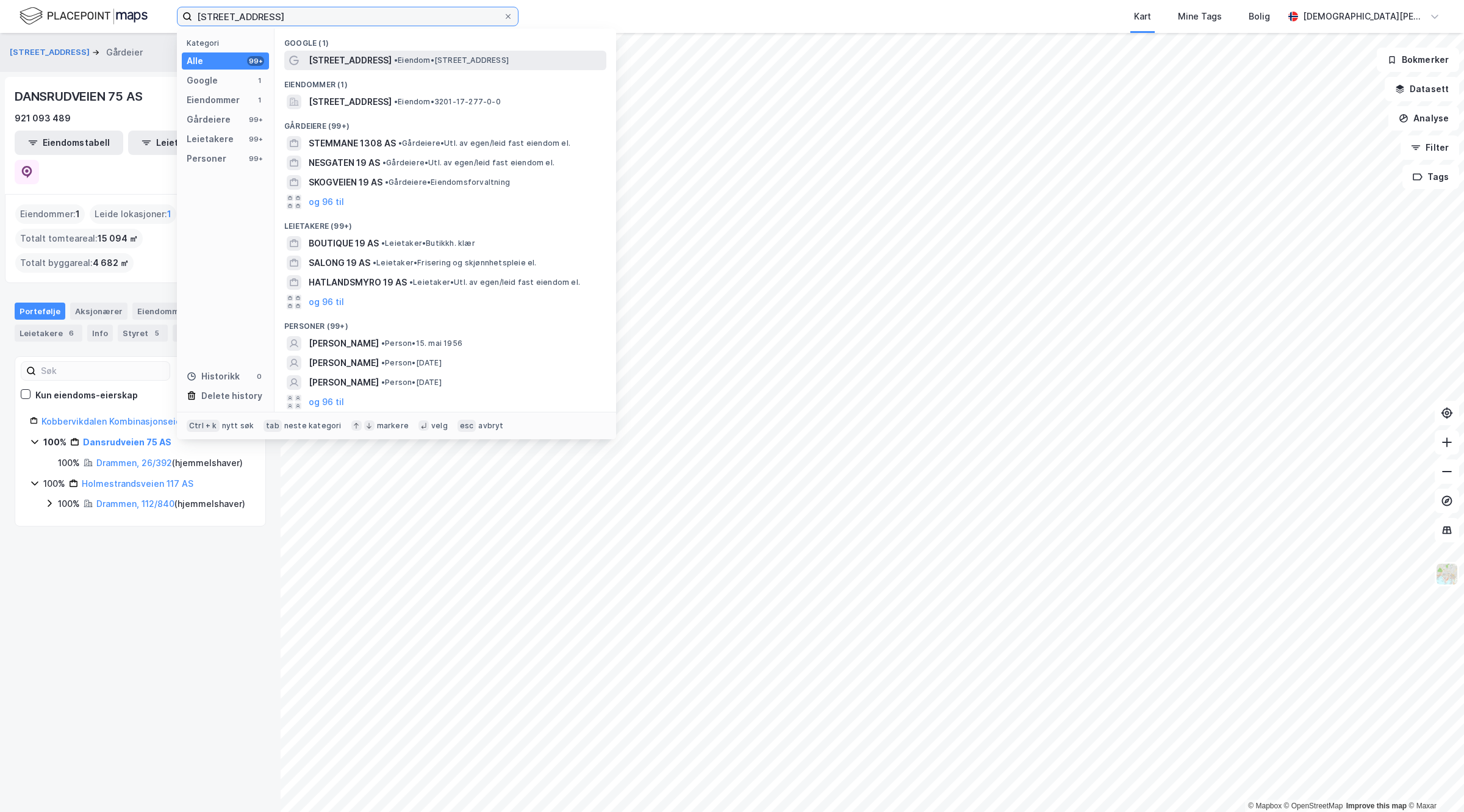
type input "[STREET_ADDRESS]"
click at [330, 63] on span "[STREET_ADDRESS]" at bounding box center [350, 60] width 83 height 15
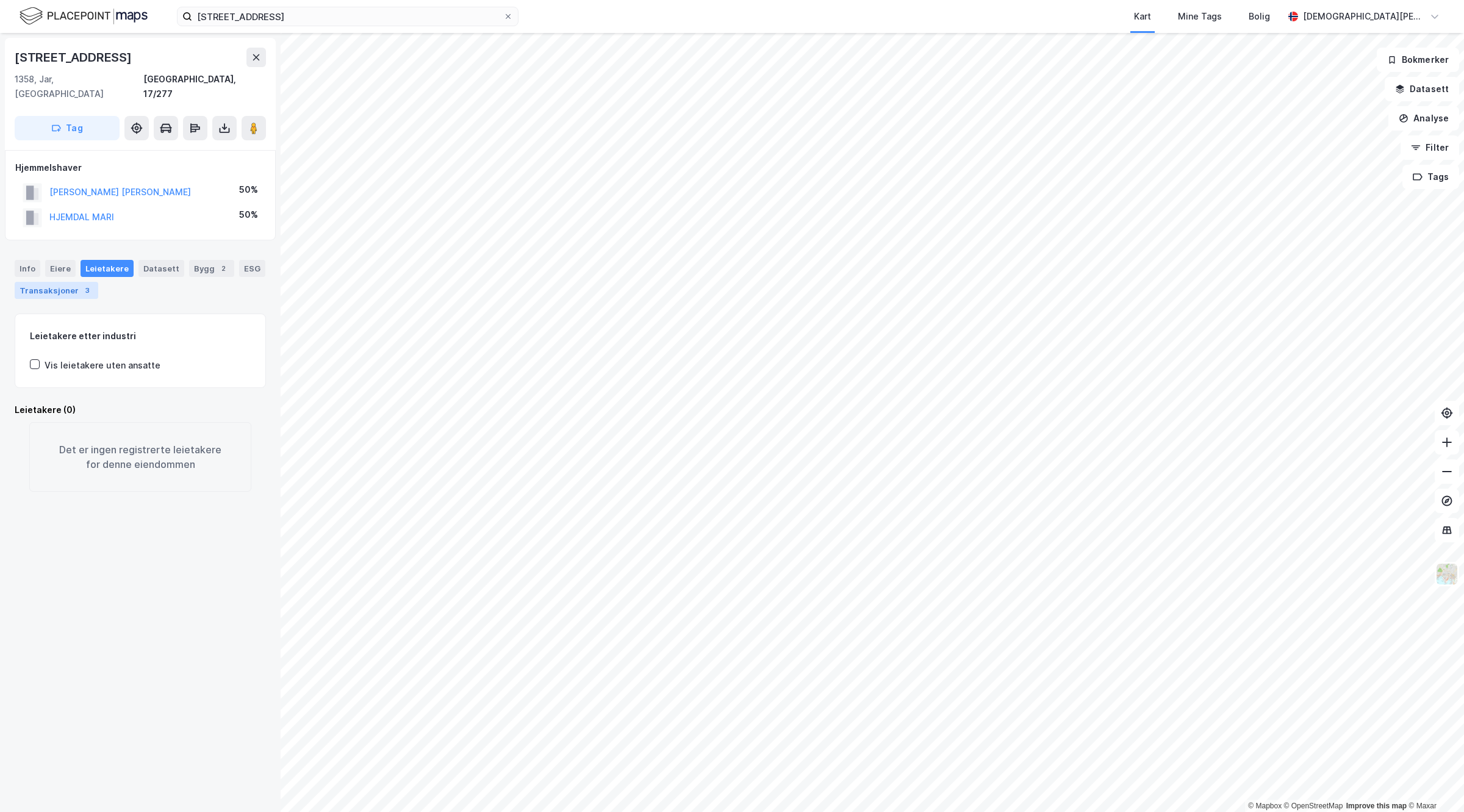
click at [93, 284] on div "3" at bounding box center [87, 290] width 12 height 12
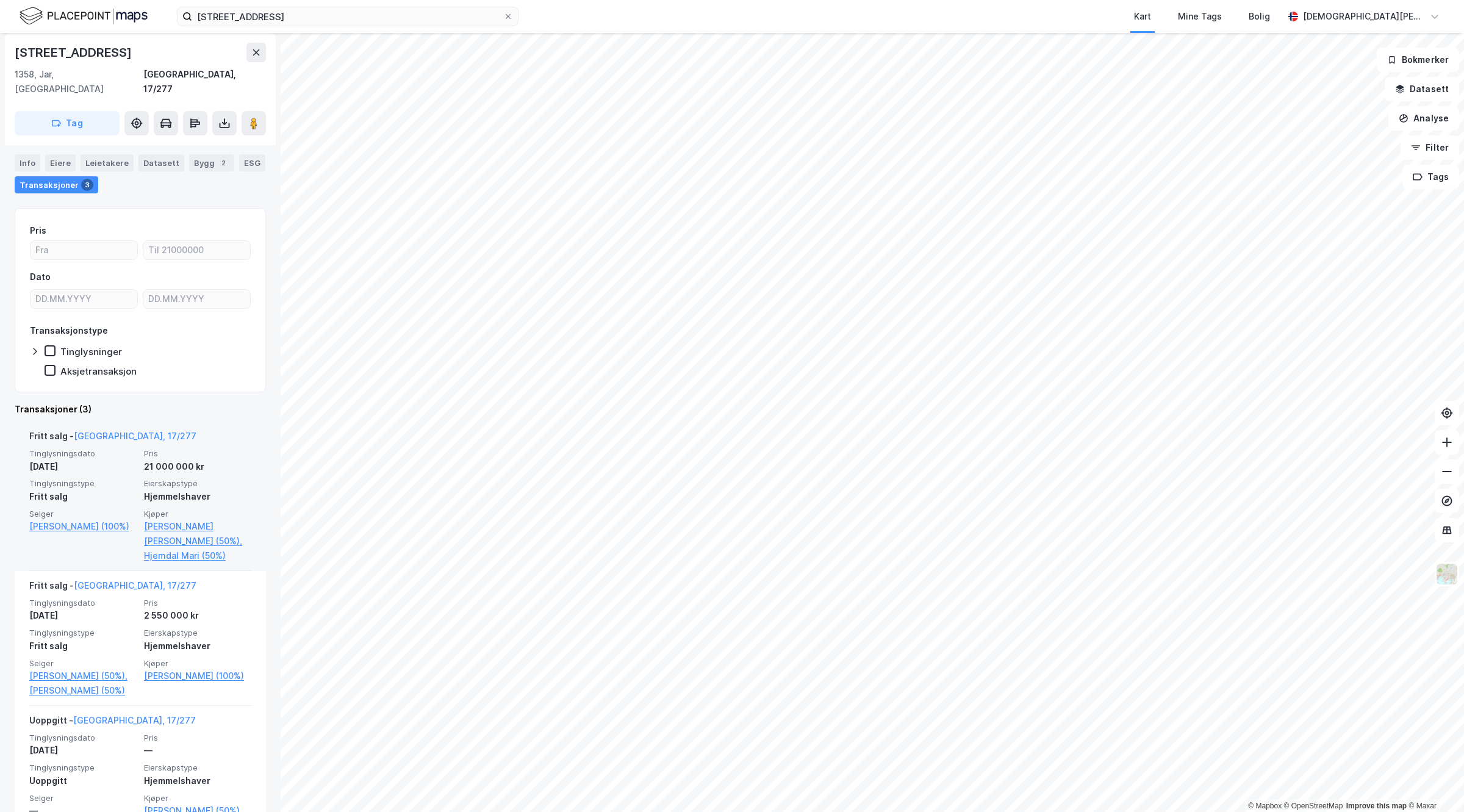
scroll to position [132, 0]
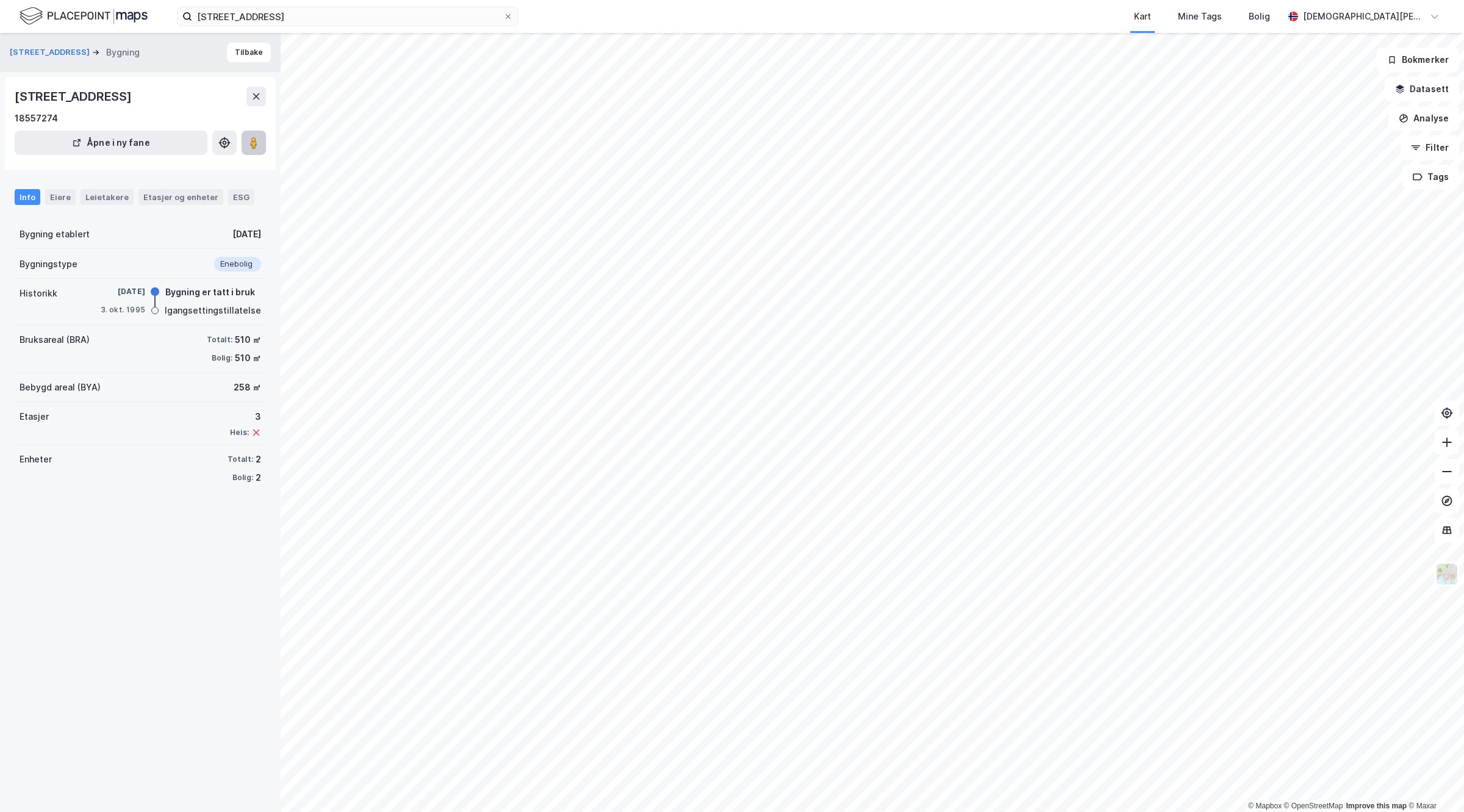
click at [258, 144] on icon at bounding box center [254, 142] width 12 height 12
click at [52, 52] on button "[STREET_ADDRESS]" at bounding box center [51, 52] width 82 height 12
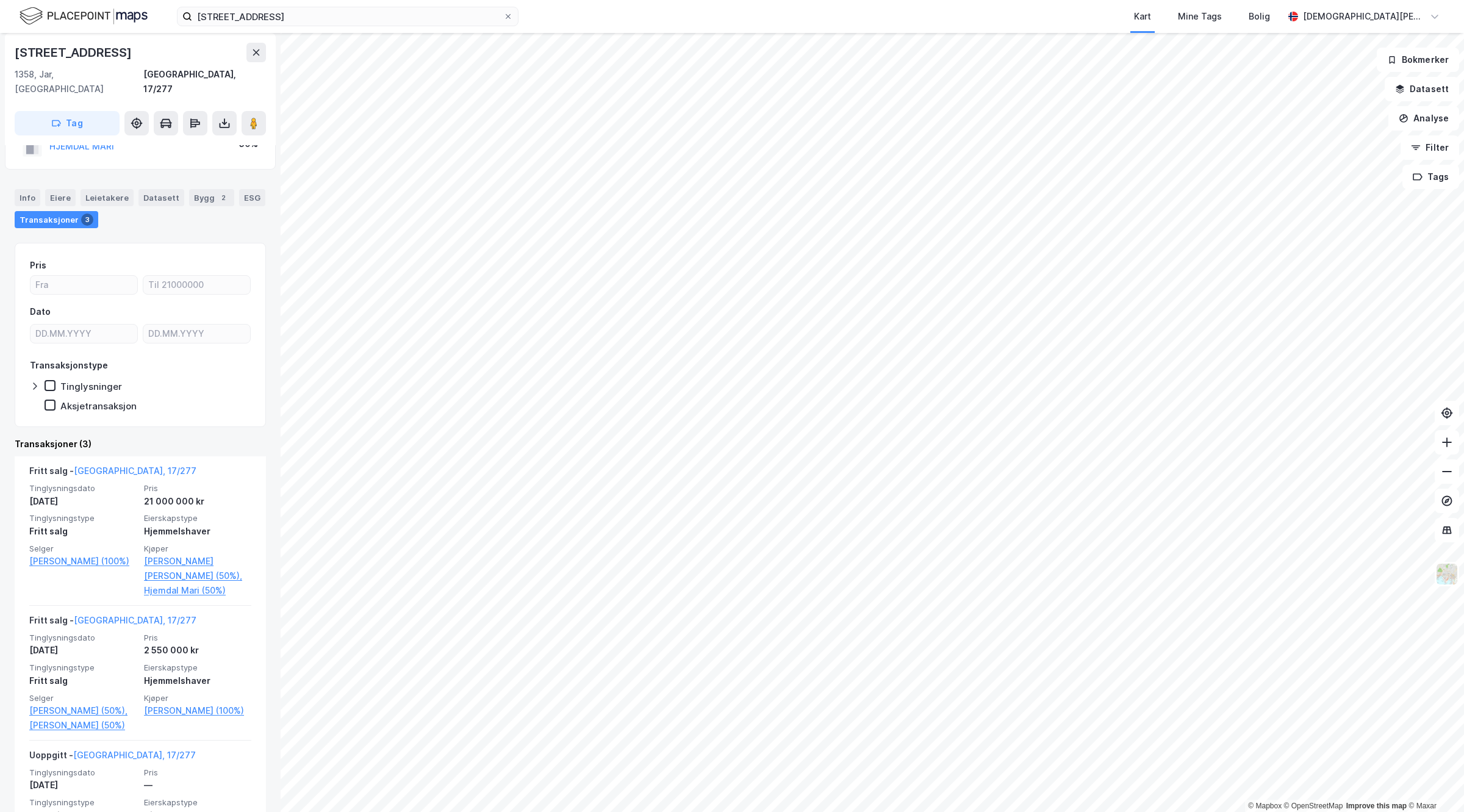
scroll to position [132, 0]
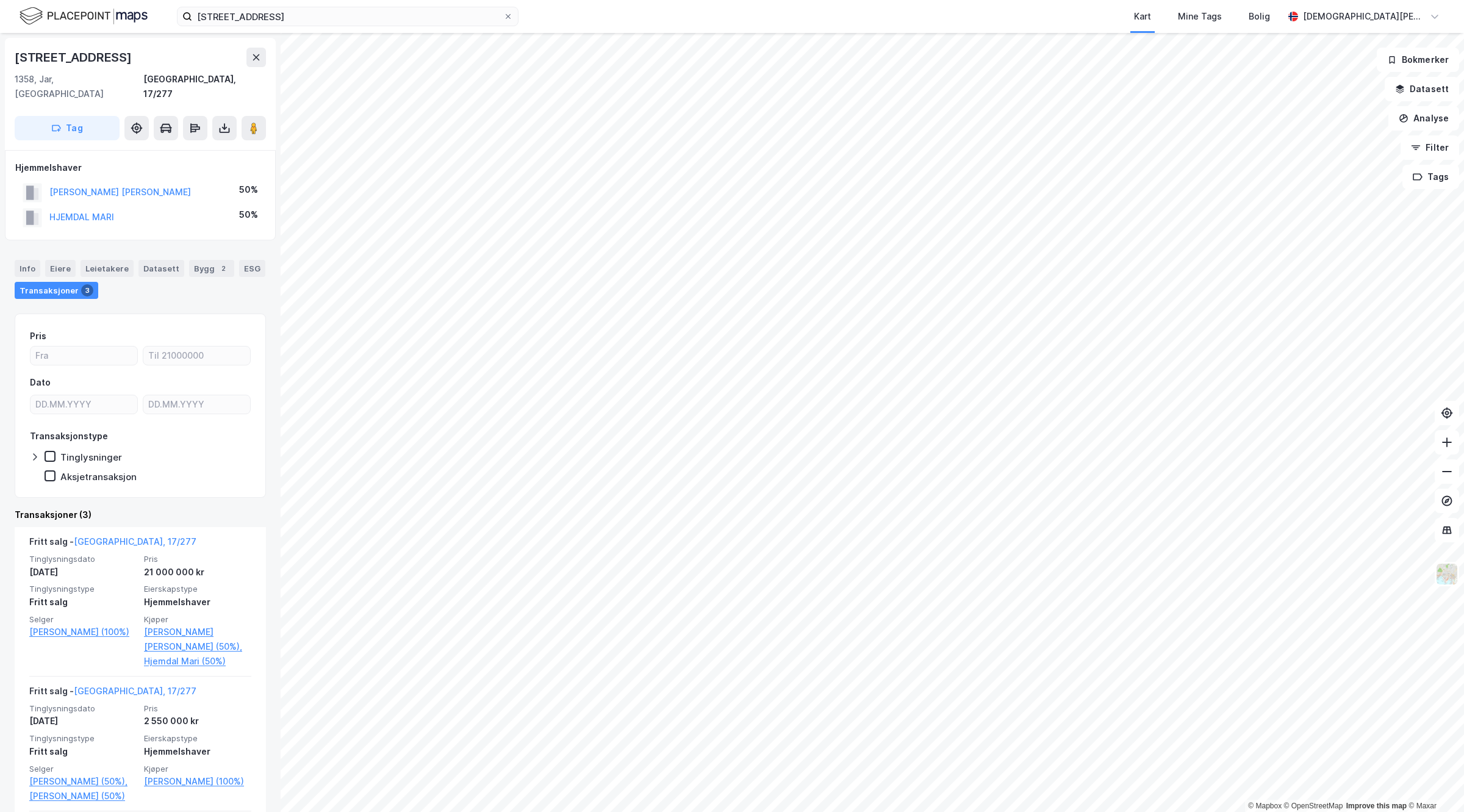
drag, startPoint x: 214, startPoint y: 257, endPoint x: 218, endPoint y: 274, distance: 17.5
click at [217, 262] on div "2" at bounding box center [223, 268] width 12 height 12
